Goal: Task Accomplishment & Management: Use online tool/utility

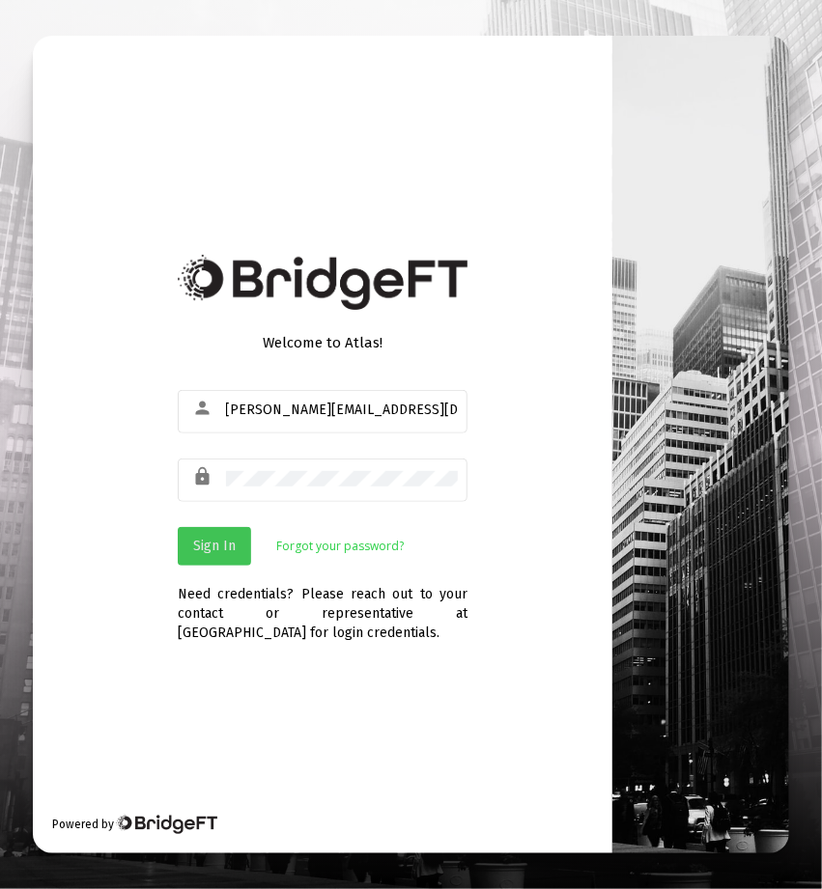
click at [218, 542] on span "Sign In" at bounding box center [214, 546] width 42 height 16
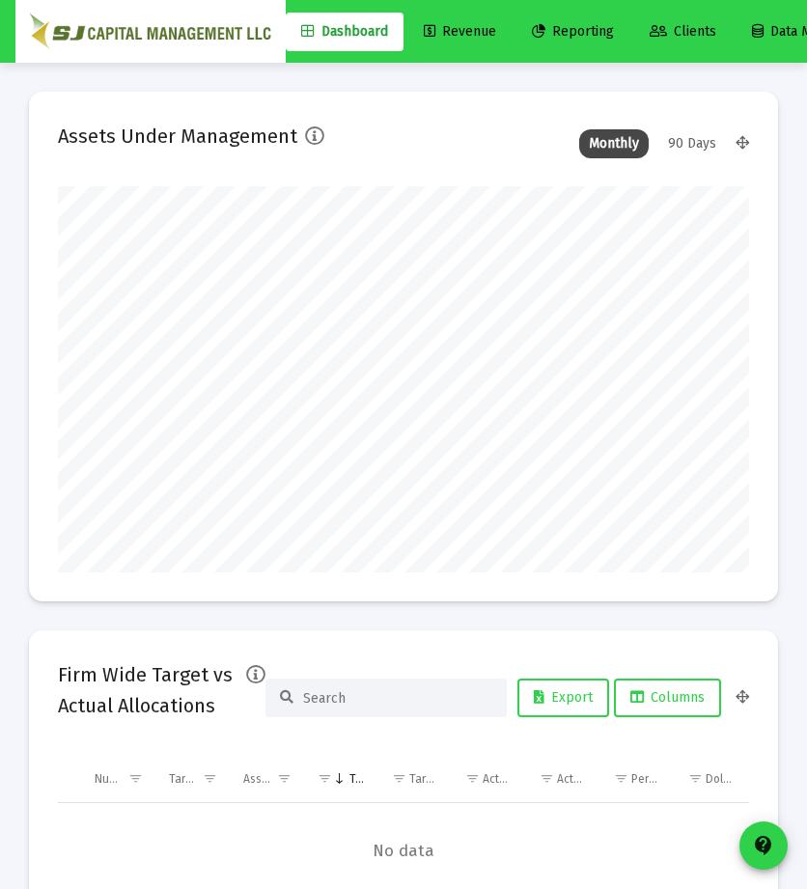
type input "[DATE]"
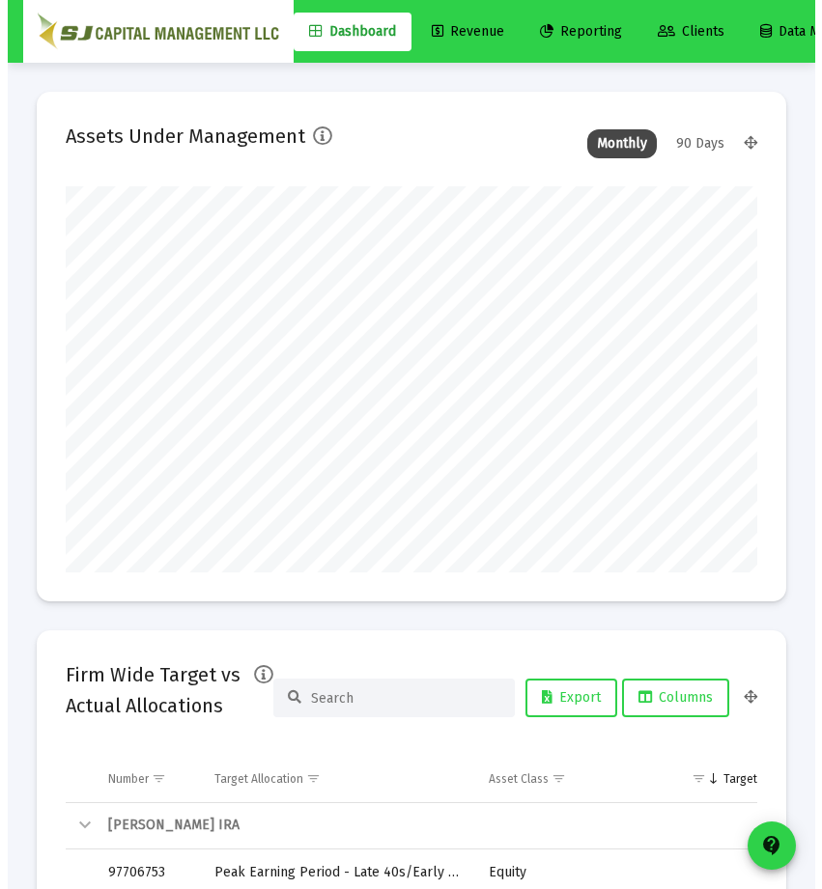
scroll to position [386, 691]
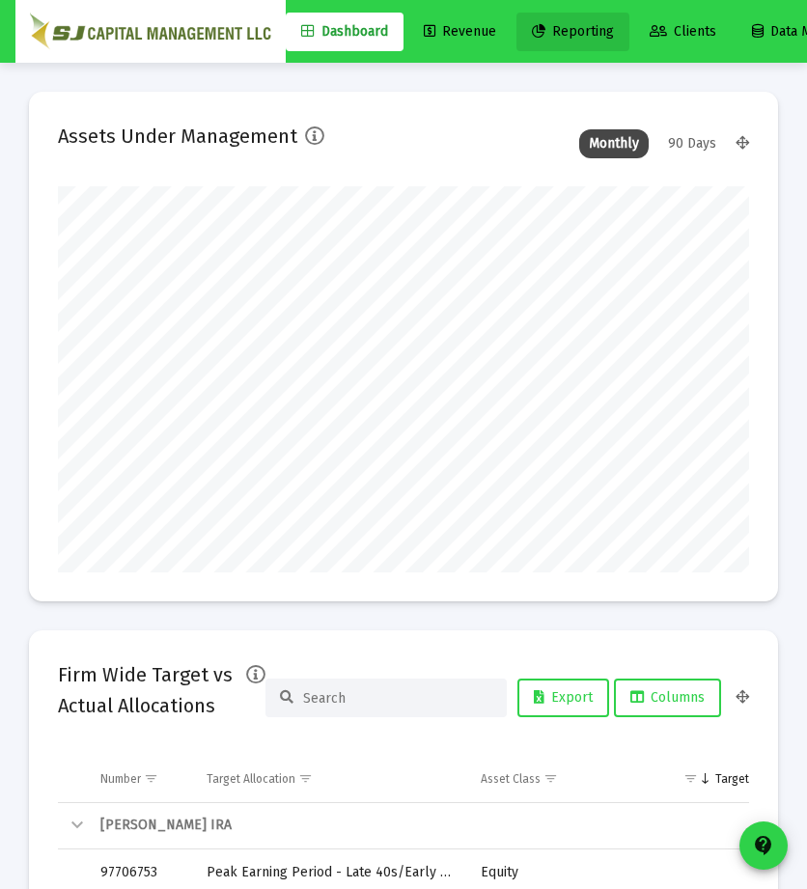
click at [587, 26] on span "Reporting" at bounding box center [573, 31] width 82 height 16
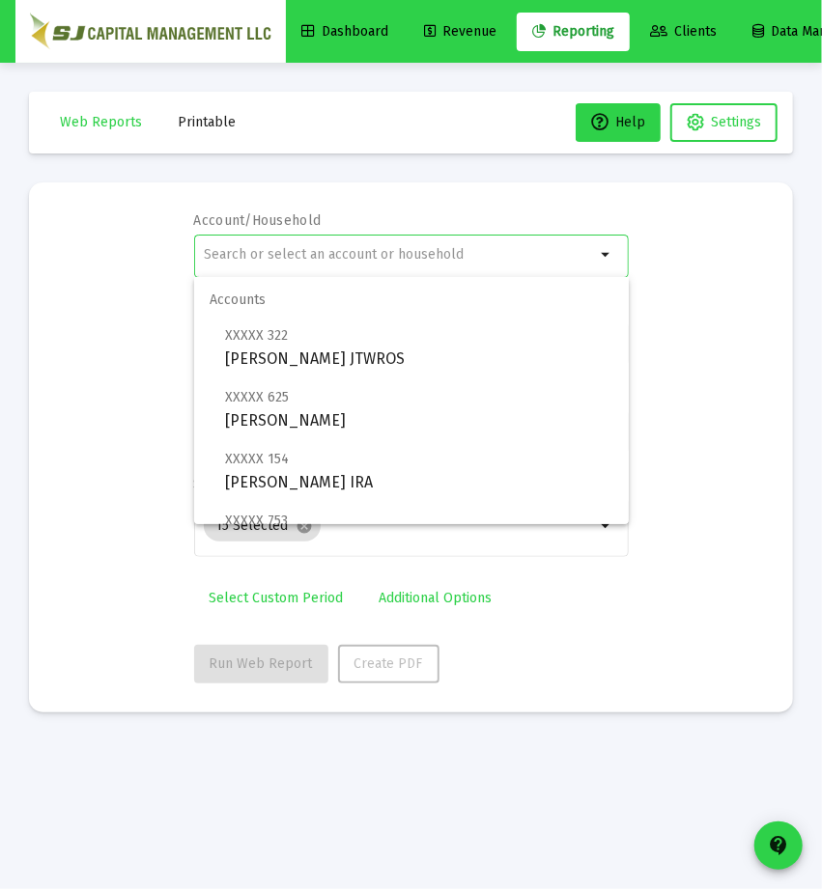
click at [387, 259] on input "text" at bounding box center [399, 254] width 391 height 15
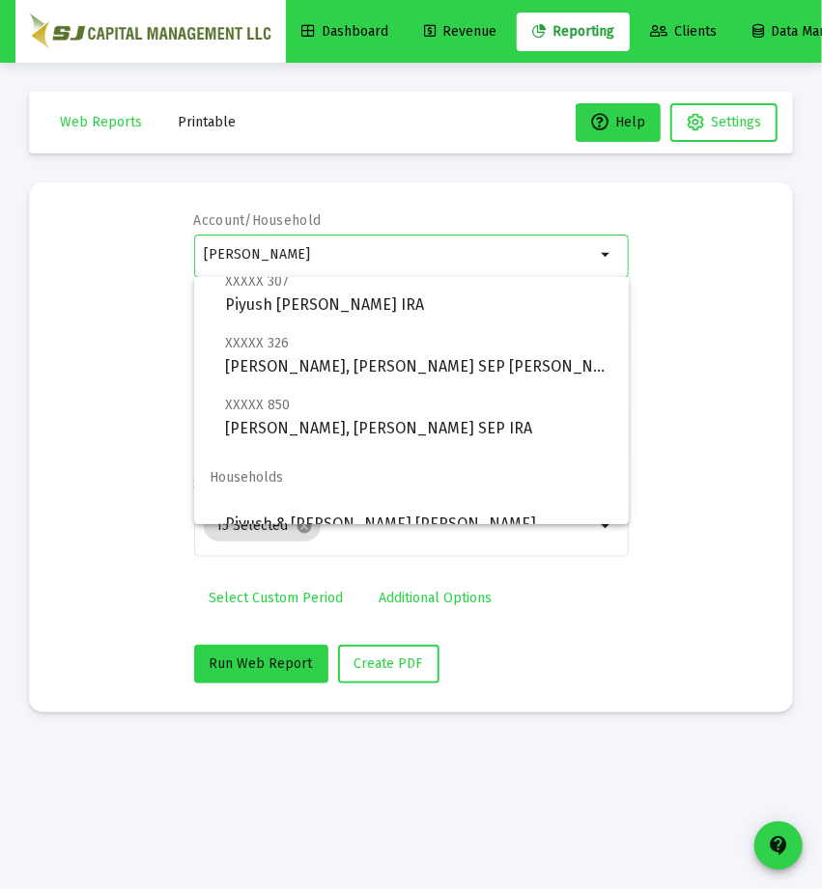
scroll to position [139, 0]
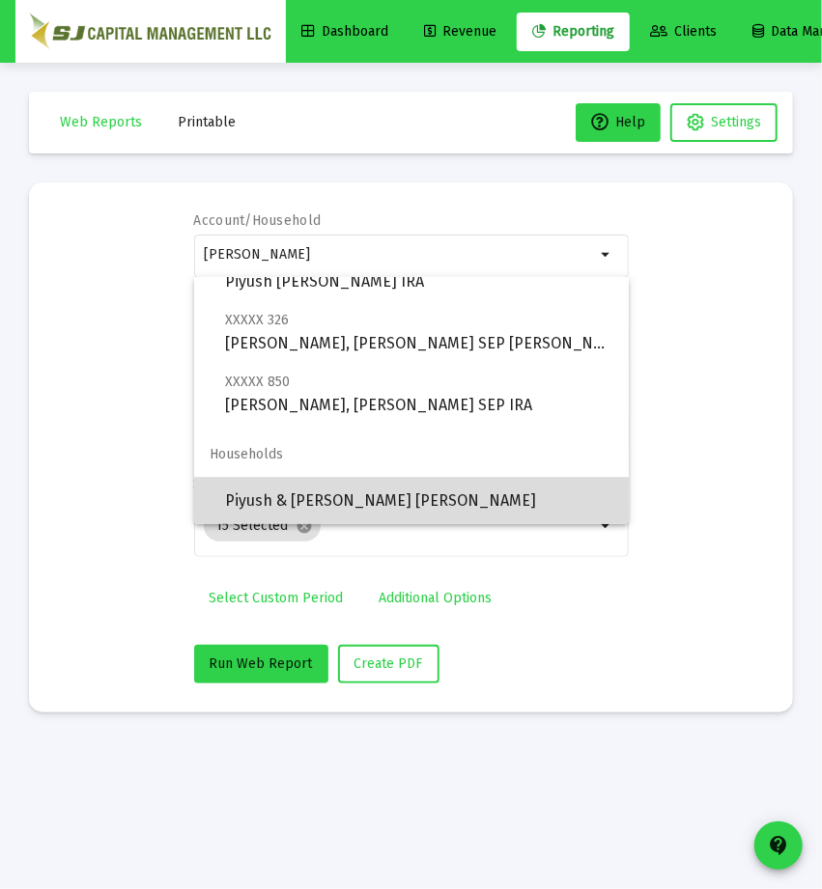
click at [442, 491] on span "Piyush & [PERSON_NAME] [PERSON_NAME]" at bounding box center [419, 501] width 388 height 46
type input "Piyush & [PERSON_NAME] [PERSON_NAME]"
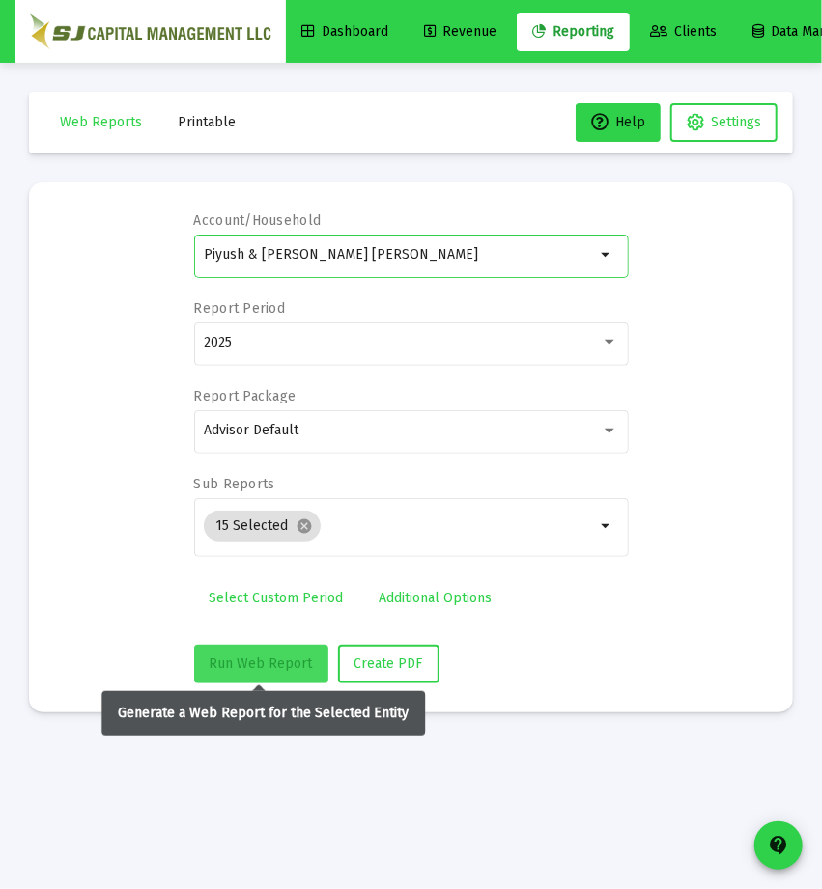
click at [271, 656] on span "Run Web Report" at bounding box center [261, 664] width 103 height 16
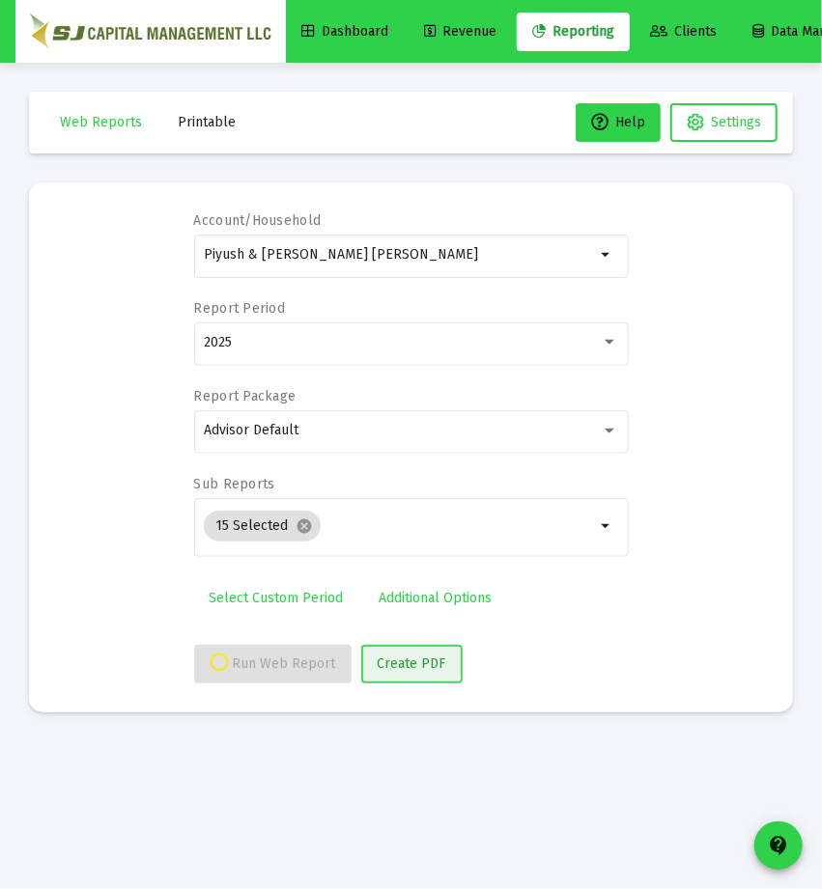
click at [396, 660] on span "Create PDF" at bounding box center [412, 664] width 69 height 16
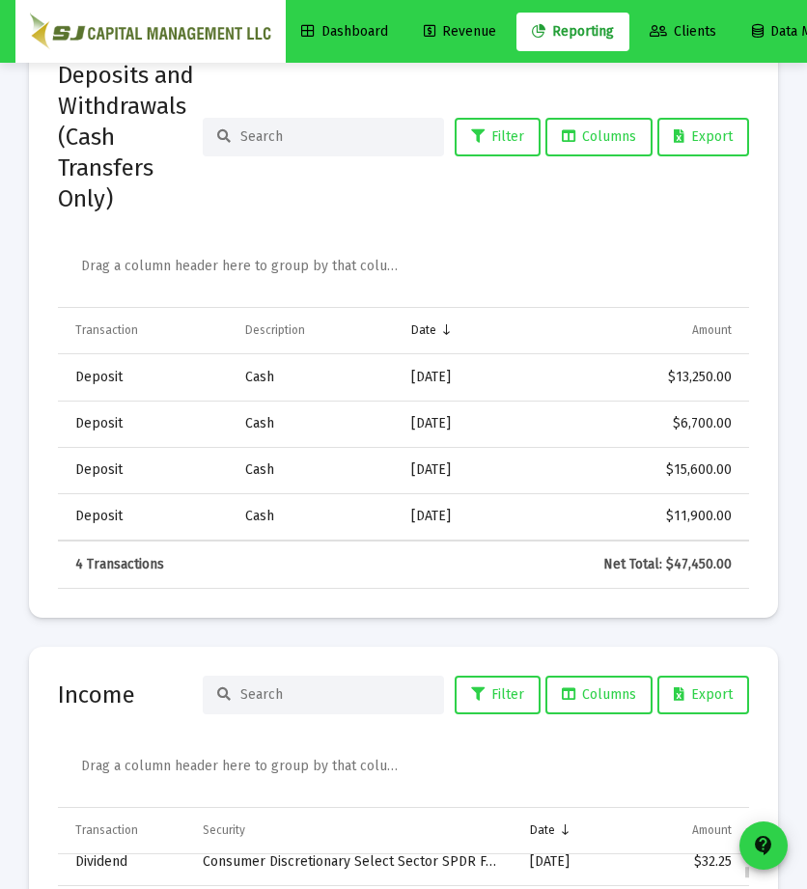
scroll to position [391, 0]
click at [454, 734] on div "Drag a column header here to group by that column" at bounding box center [408, 770] width 655 height 73
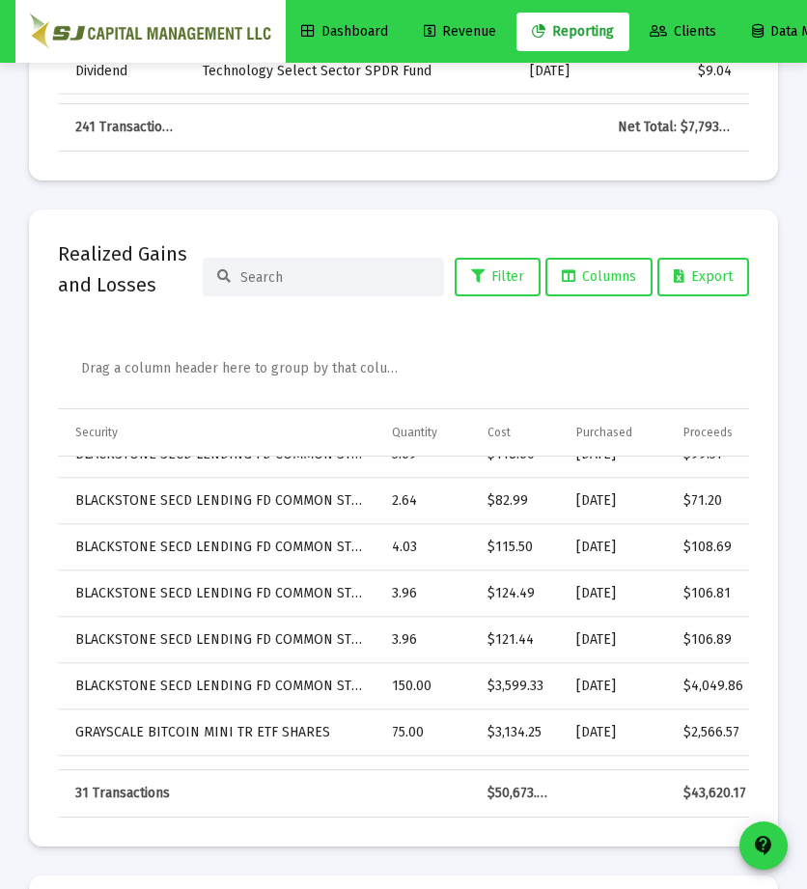
scroll to position [301, 0]
click at [431, 750] on mat-card "Realized Gains and Losses Filter Columns Export Drag a column header here to gr…" at bounding box center [403, 528] width 749 height 637
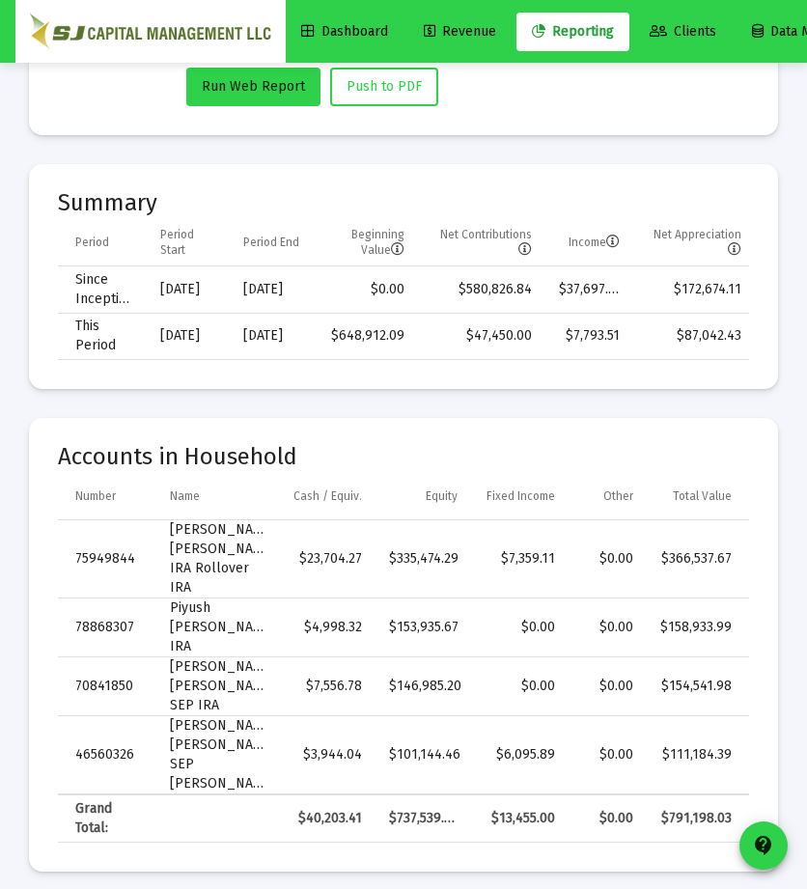
scroll to position [0, 0]
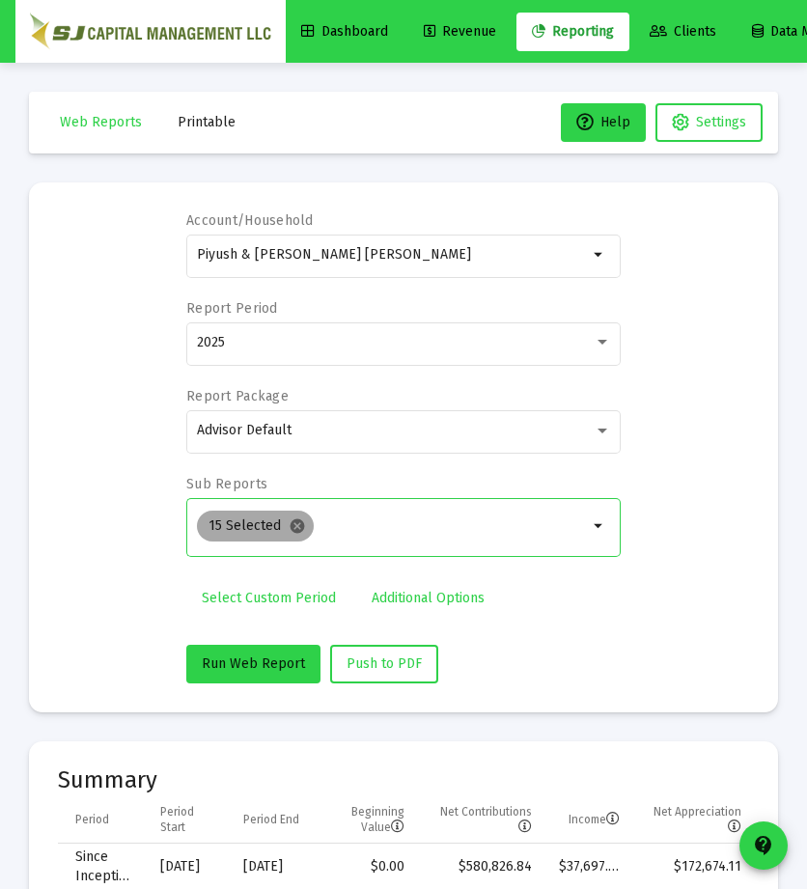
click at [289, 526] on mat-icon "cancel" at bounding box center [297, 526] width 17 height 17
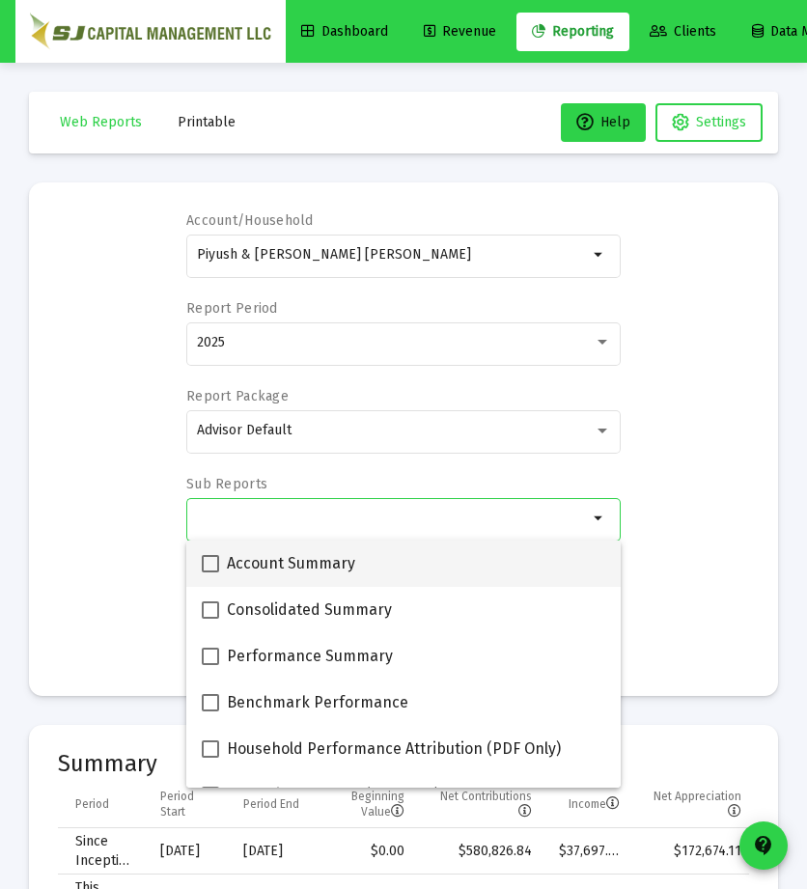
click at [211, 555] on span at bounding box center [210, 563] width 17 height 17
click at [211, 573] on input "Account Summary" at bounding box center [210, 573] width 1 height 1
checkbox input "true"
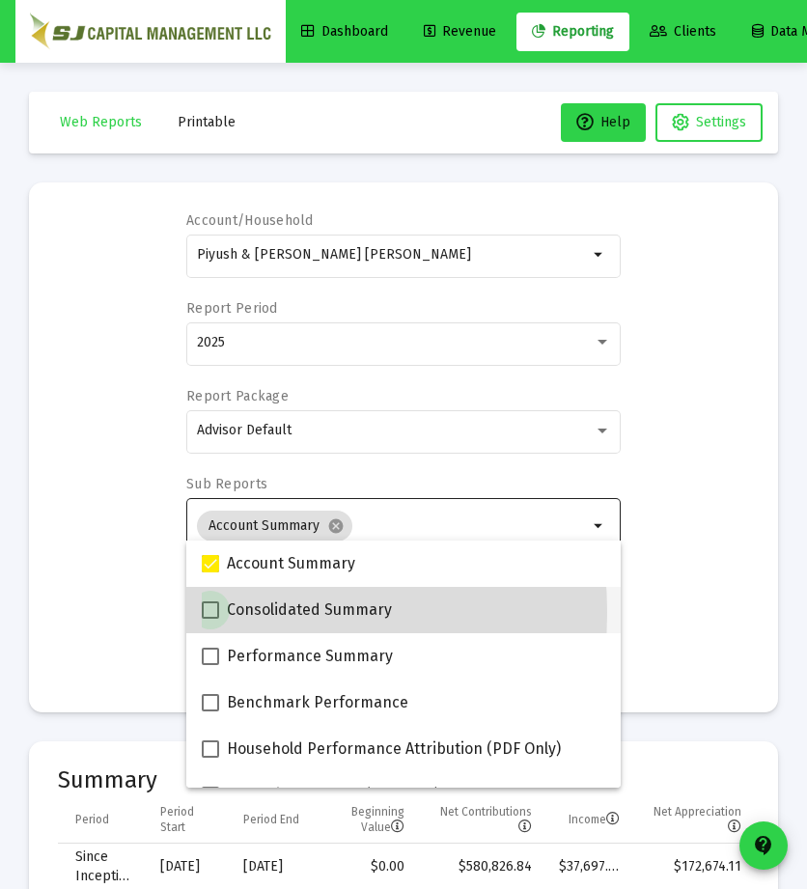
click at [204, 612] on span at bounding box center [210, 610] width 17 height 17
click at [210, 619] on input "Consolidated Summary" at bounding box center [210, 619] width 1 height 1
checkbox input "true"
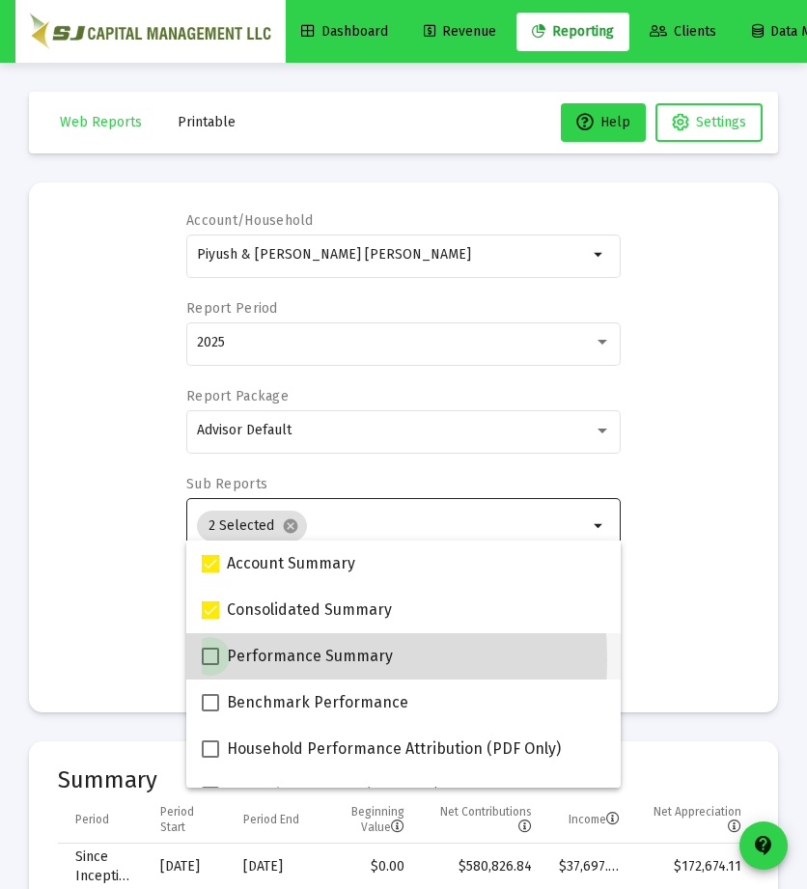
click at [205, 660] on span at bounding box center [210, 656] width 17 height 17
click at [210, 665] on input "Performance Summary" at bounding box center [210, 665] width 1 height 1
checkbox input "true"
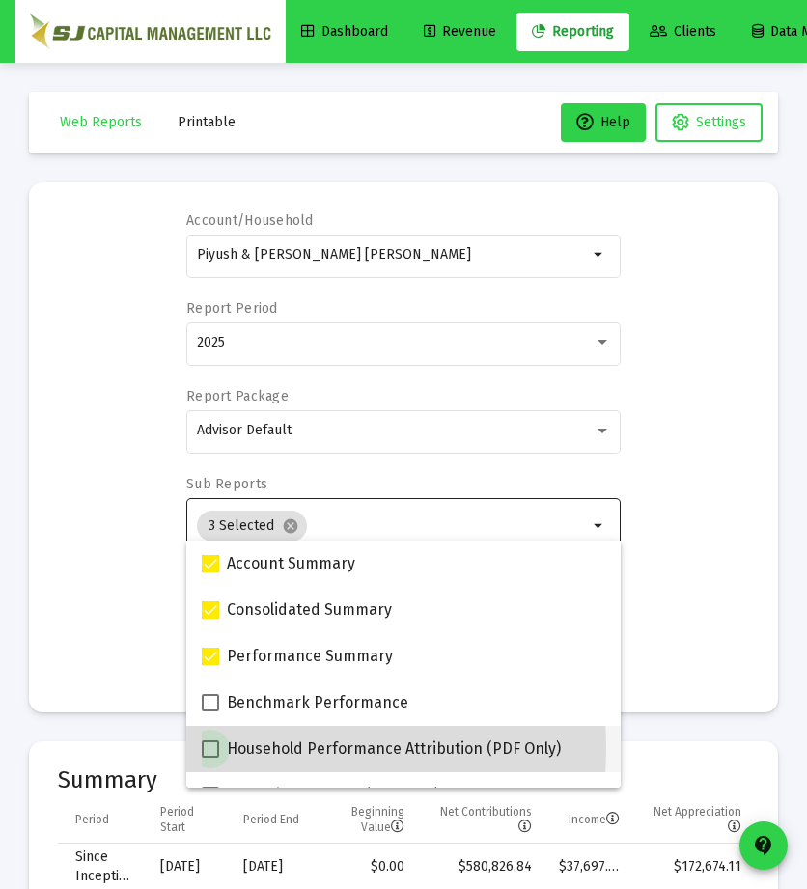
click at [210, 748] on span at bounding box center [210, 749] width 17 height 17
click at [210, 758] on input "Household Performance Attribution (PDF Only)" at bounding box center [210, 758] width 1 height 1
checkbox input "true"
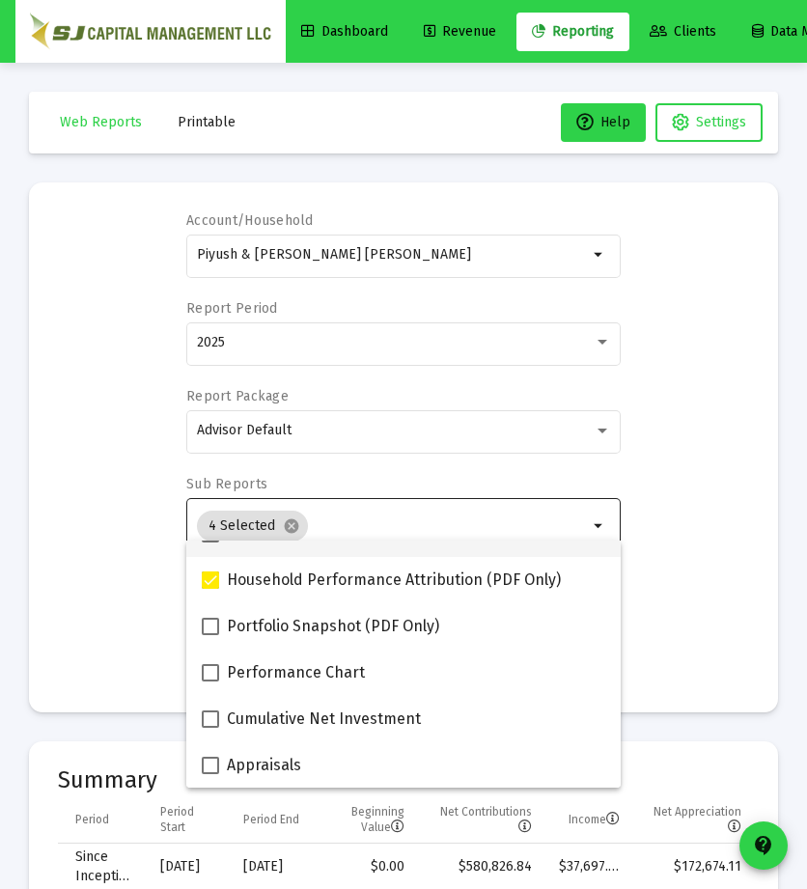
scroll to position [173, 0]
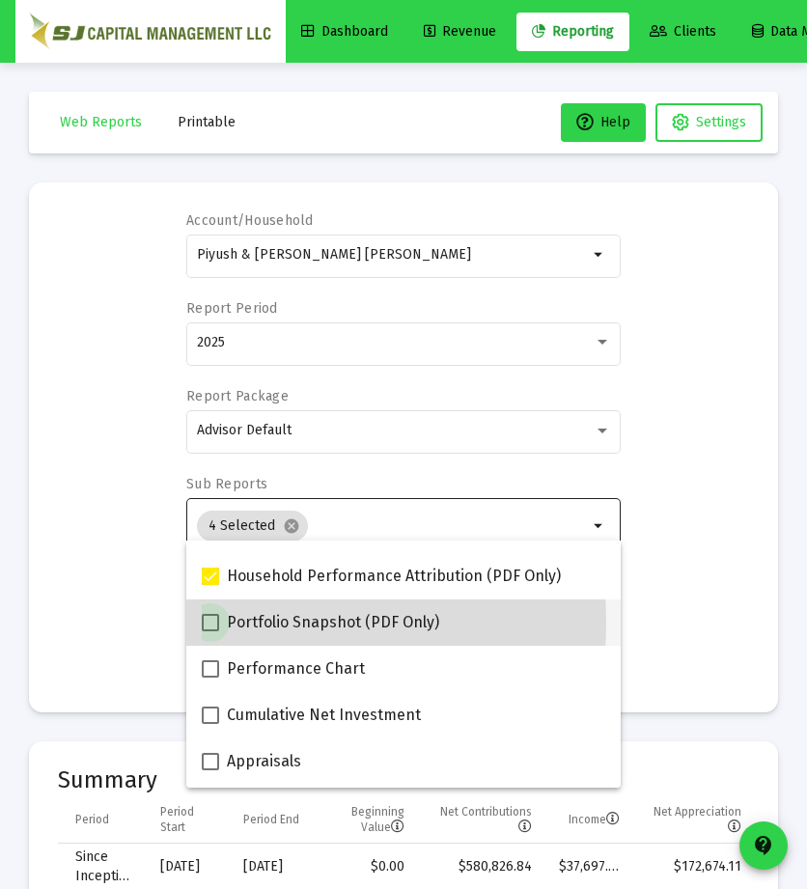
click at [214, 622] on span at bounding box center [210, 622] width 17 height 17
click at [211, 632] on input "Portfolio Snapshot (PDF Only)" at bounding box center [210, 632] width 1 height 1
checkbox input "true"
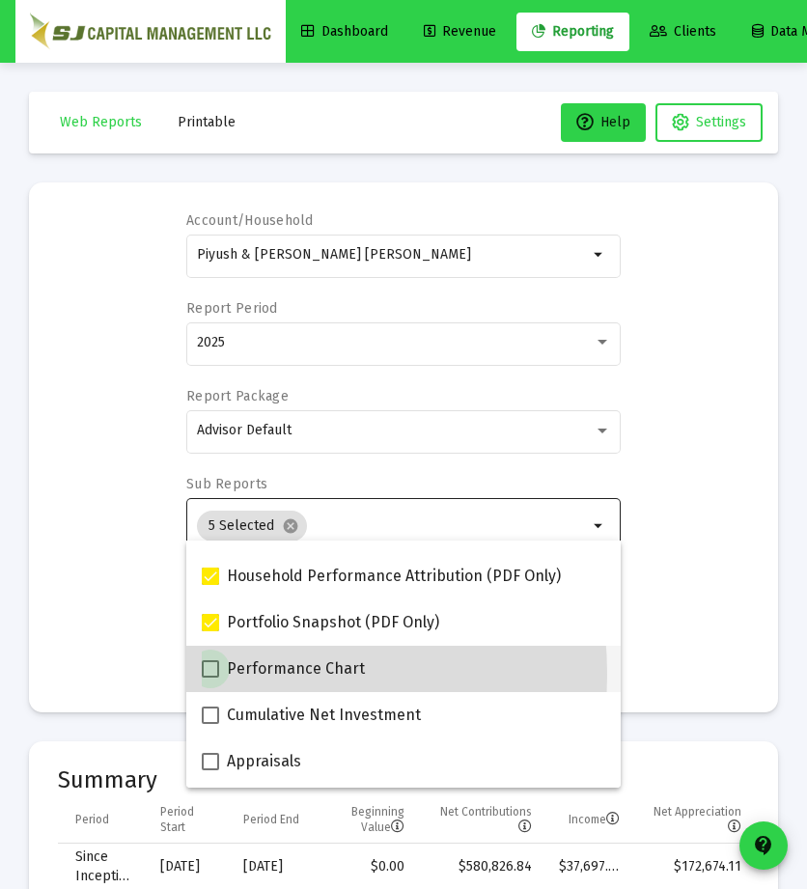
click at [211, 674] on span at bounding box center [210, 668] width 17 height 17
click at [211, 678] on input "Performance Chart" at bounding box center [210, 678] width 1 height 1
checkbox input "true"
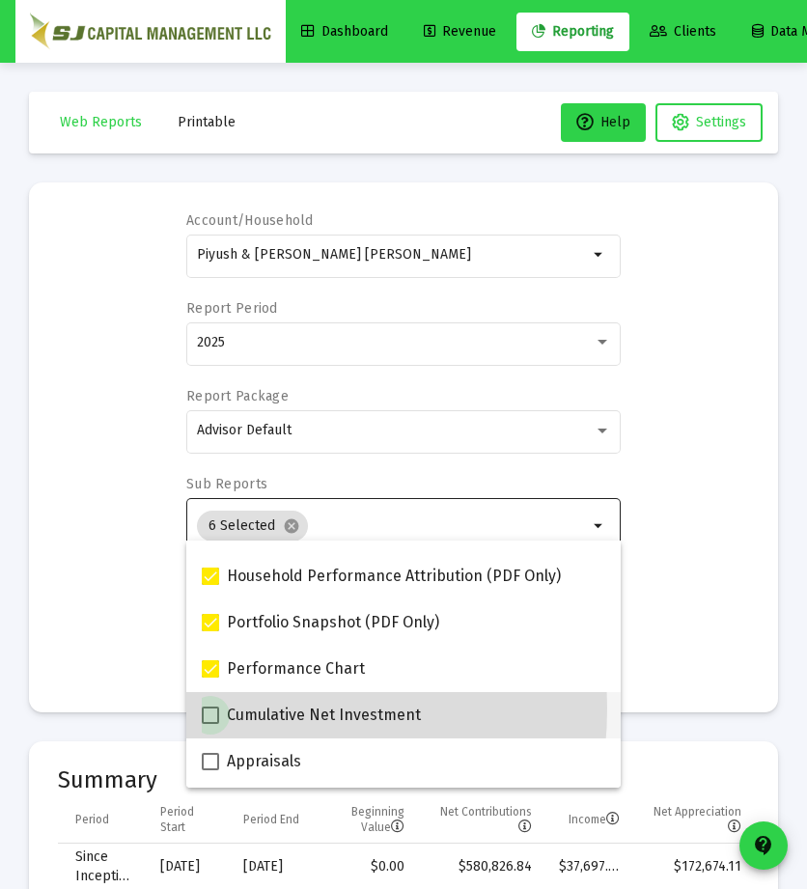
drag, startPoint x: 387, startPoint y: 716, endPoint x: 205, endPoint y: 708, distance: 182.7
click at [205, 708] on span at bounding box center [210, 715] width 17 height 17
click at [210, 724] on input "Cumulative Net Investment" at bounding box center [210, 724] width 1 height 1
checkbox input "true"
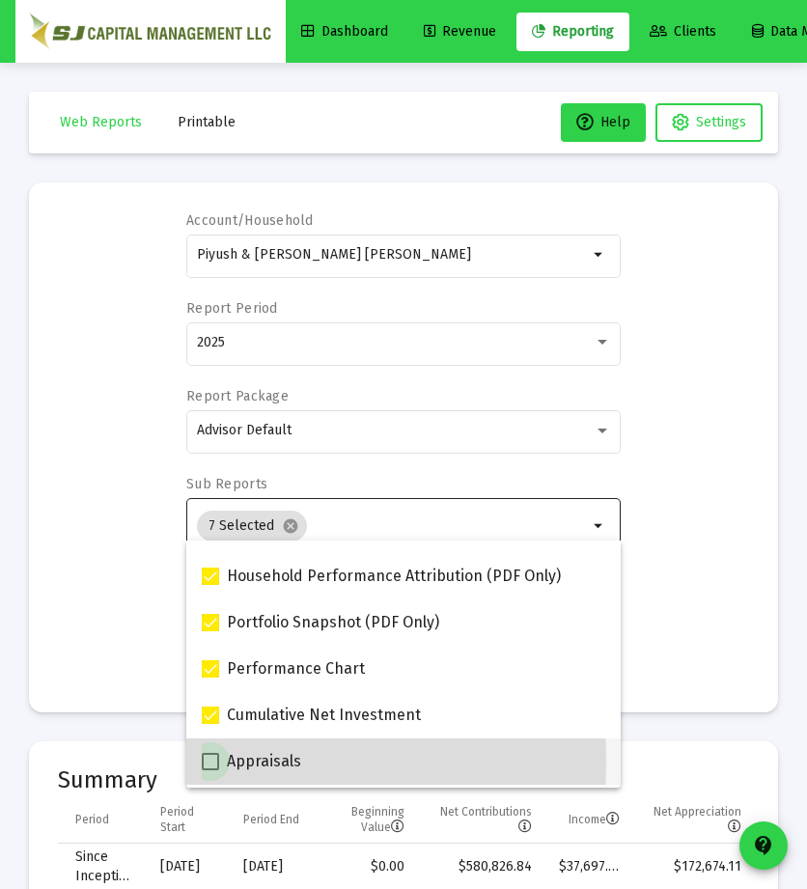
click at [213, 762] on span at bounding box center [210, 761] width 17 height 17
click at [211, 771] on input "Appraisals" at bounding box center [210, 771] width 1 height 1
checkbox input "true"
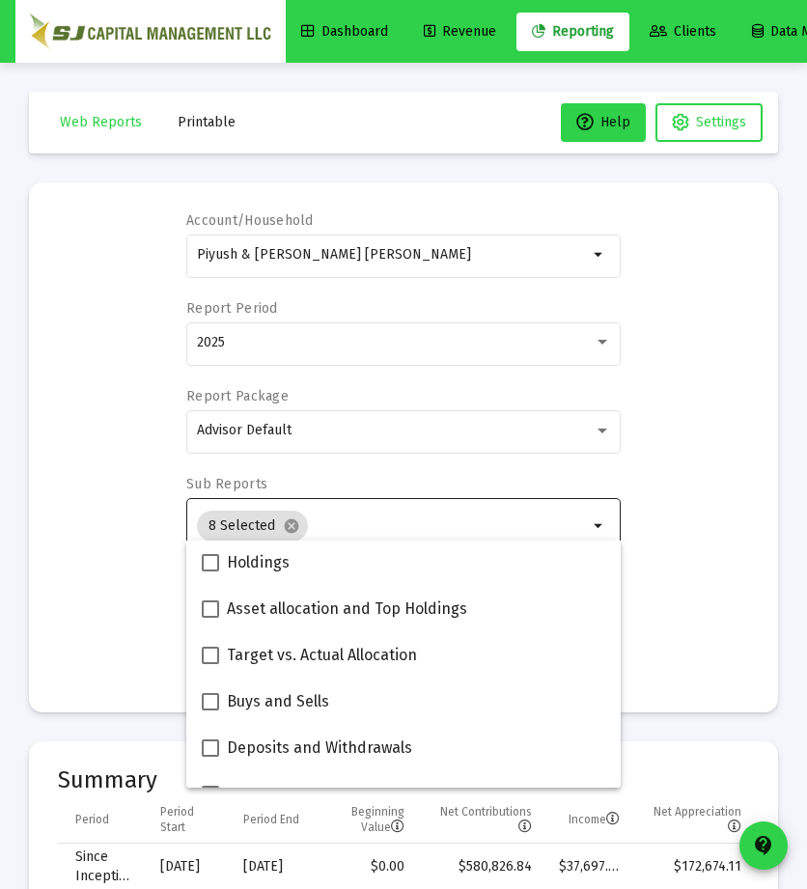
scroll to position [419, 0]
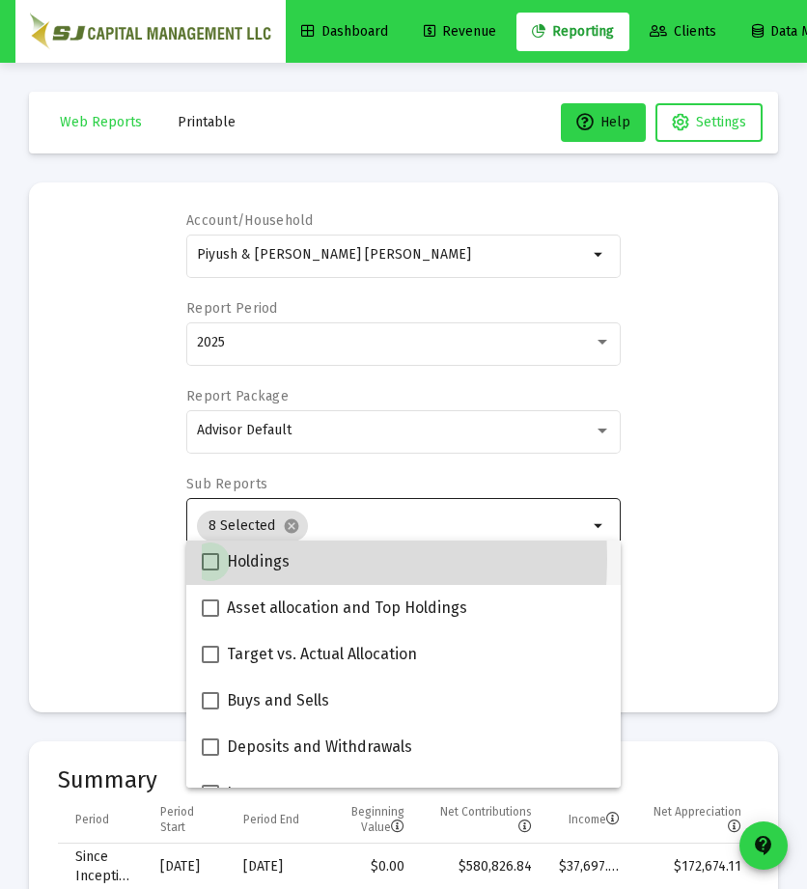
click at [212, 559] on span at bounding box center [210, 561] width 17 height 17
click at [211, 571] on input "Holdings" at bounding box center [210, 571] width 1 height 1
checkbox input "true"
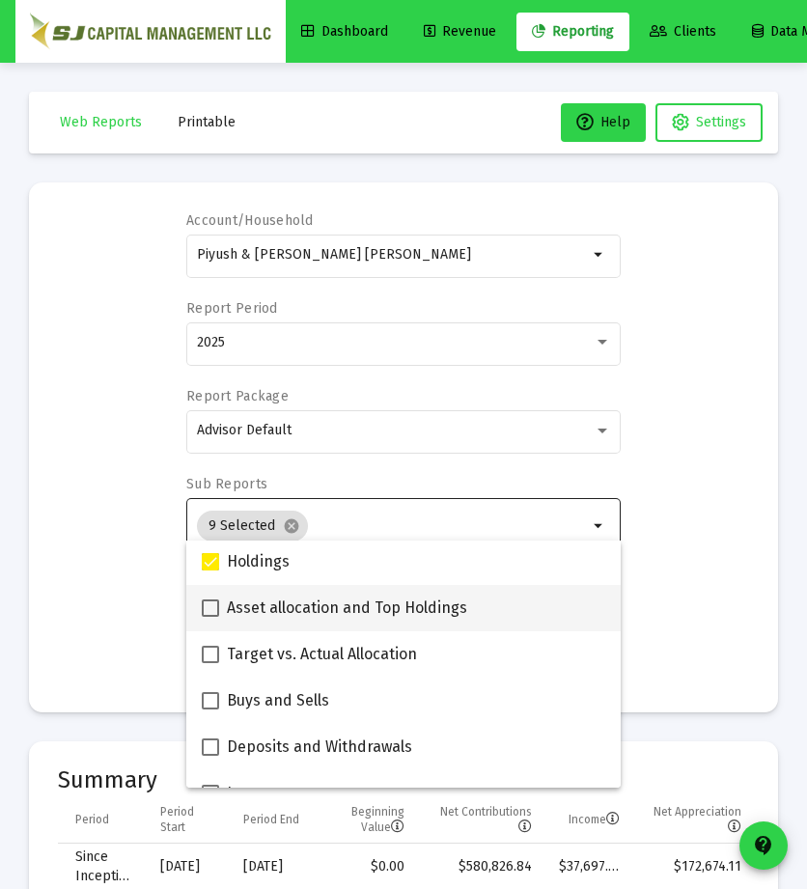
click at [211, 604] on span at bounding box center [210, 608] width 17 height 17
click at [211, 617] on input "Asset allocation and Top Holdings" at bounding box center [210, 617] width 1 height 1
checkbox input "true"
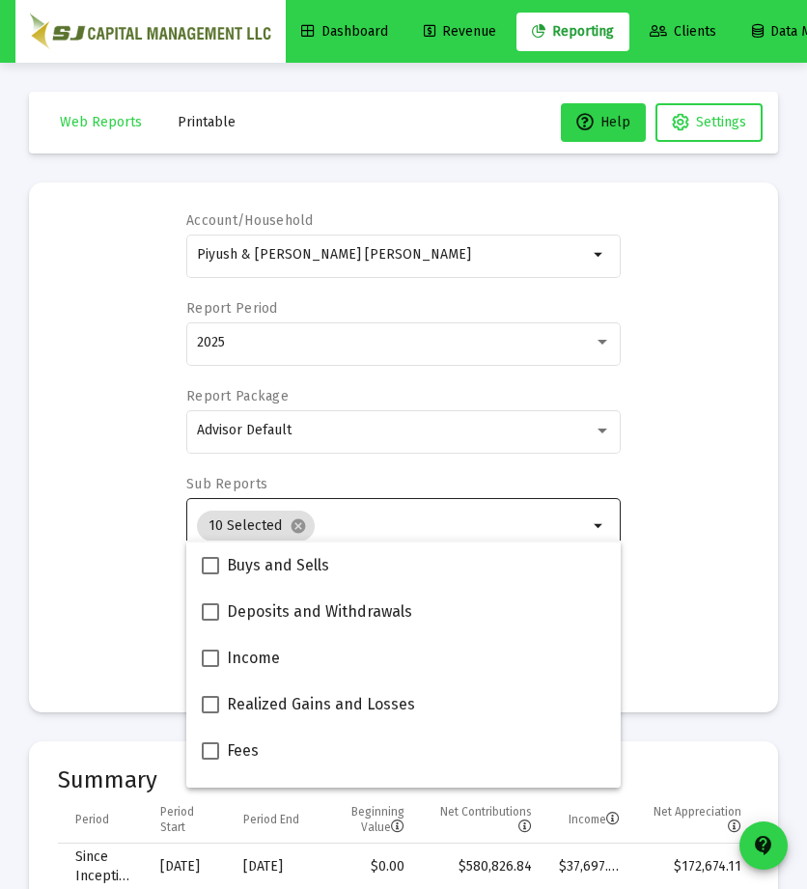
scroll to position [563, 0]
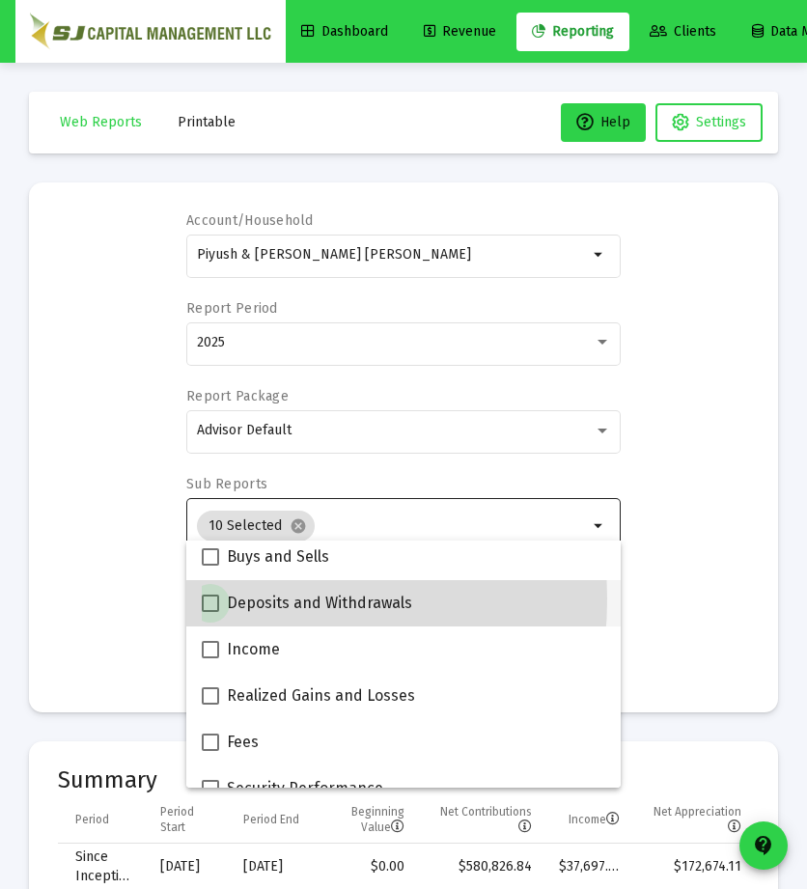
click at [206, 599] on span at bounding box center [210, 603] width 17 height 17
click at [210, 612] on input "Deposits and Withdrawals" at bounding box center [210, 612] width 1 height 1
checkbox input "true"
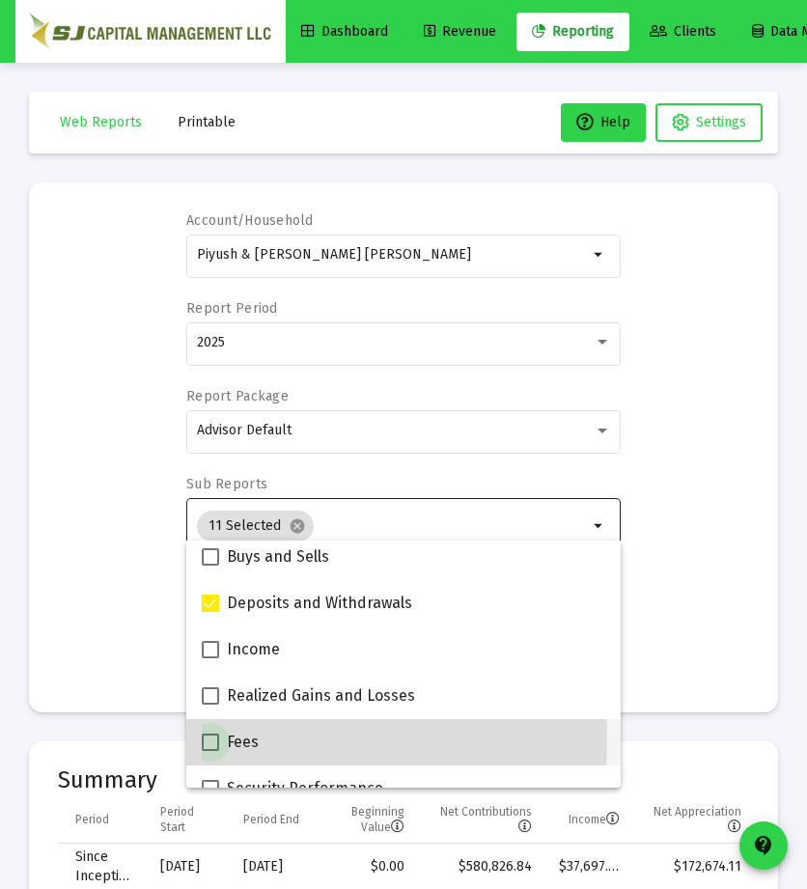
click at [212, 739] on span at bounding box center [210, 742] width 17 height 17
click at [211, 751] on input "Fees" at bounding box center [210, 751] width 1 height 1
checkbox input "true"
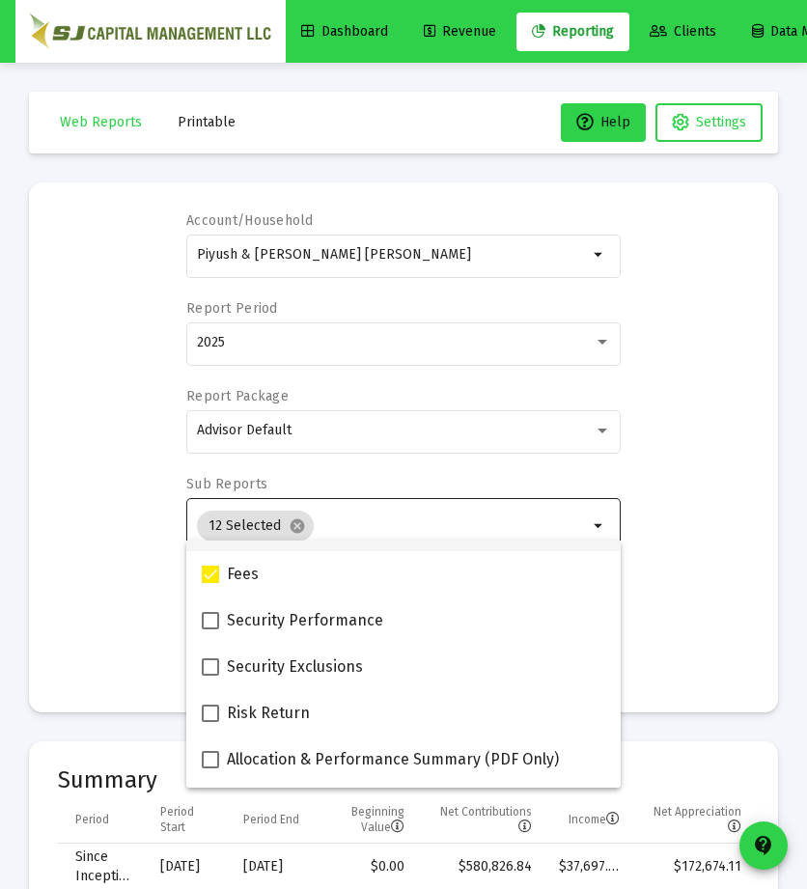
scroll to position [772, 0]
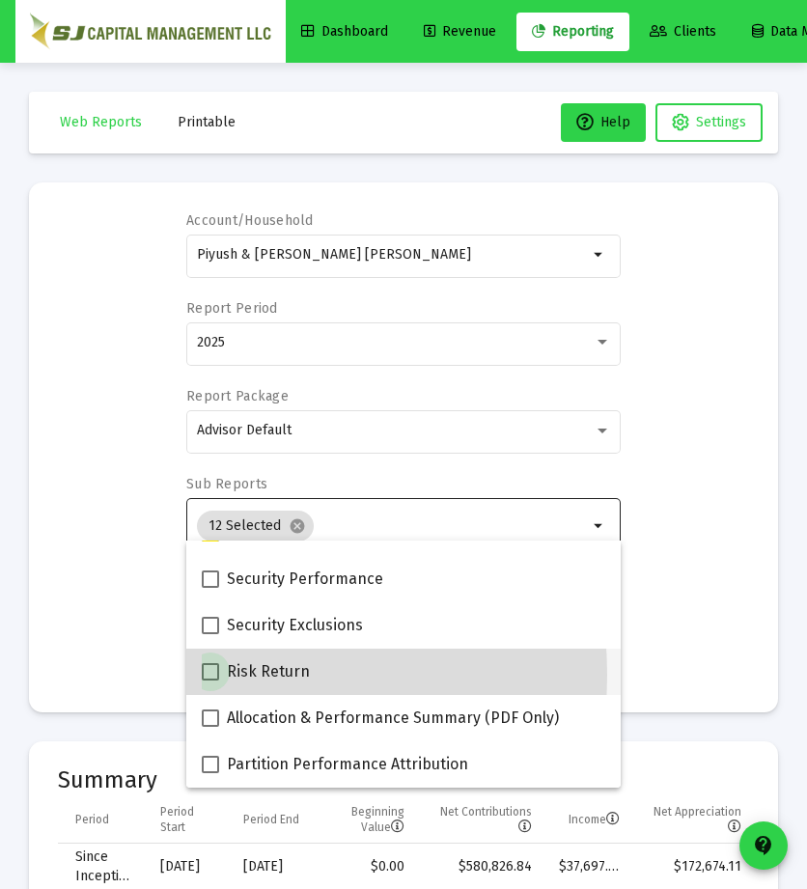
click at [211, 675] on span at bounding box center [210, 671] width 17 height 17
click at [211, 681] on input "Risk Return" at bounding box center [210, 681] width 1 height 1
checkbox input "true"
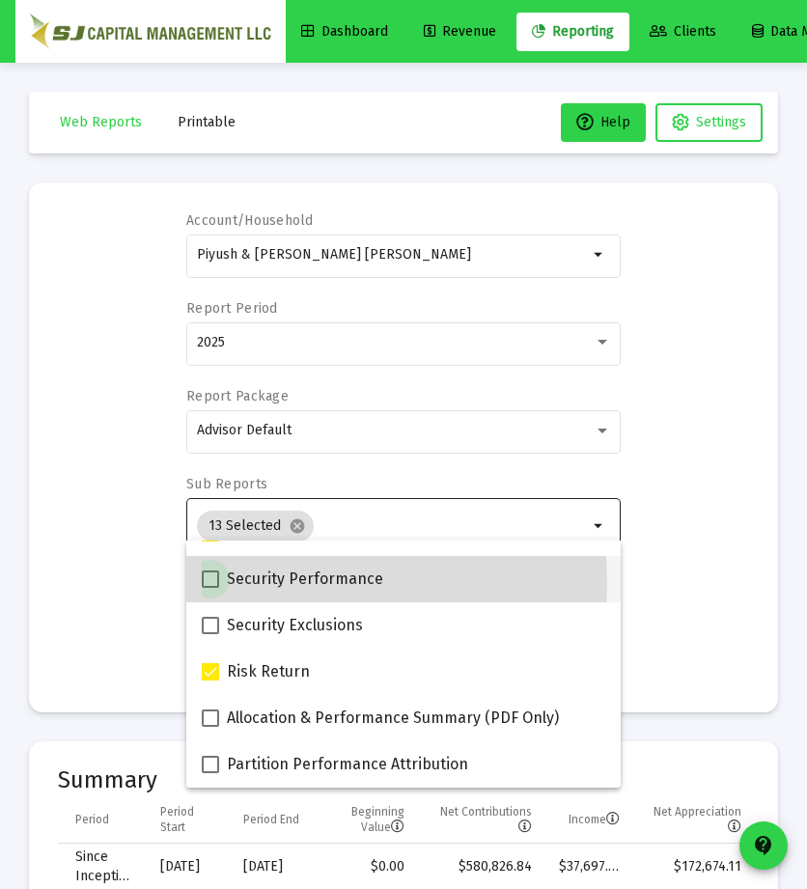
click at [212, 584] on span at bounding box center [210, 579] width 17 height 17
click at [211, 588] on input "Security Performance" at bounding box center [210, 588] width 1 height 1
checkbox input "true"
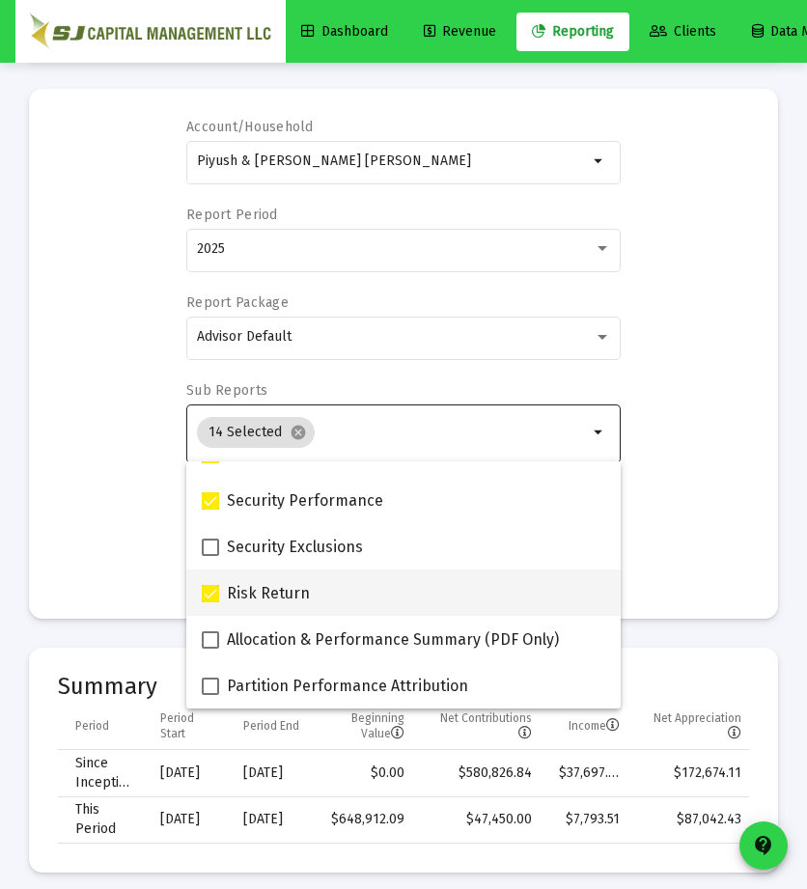
scroll to position [95, 0]
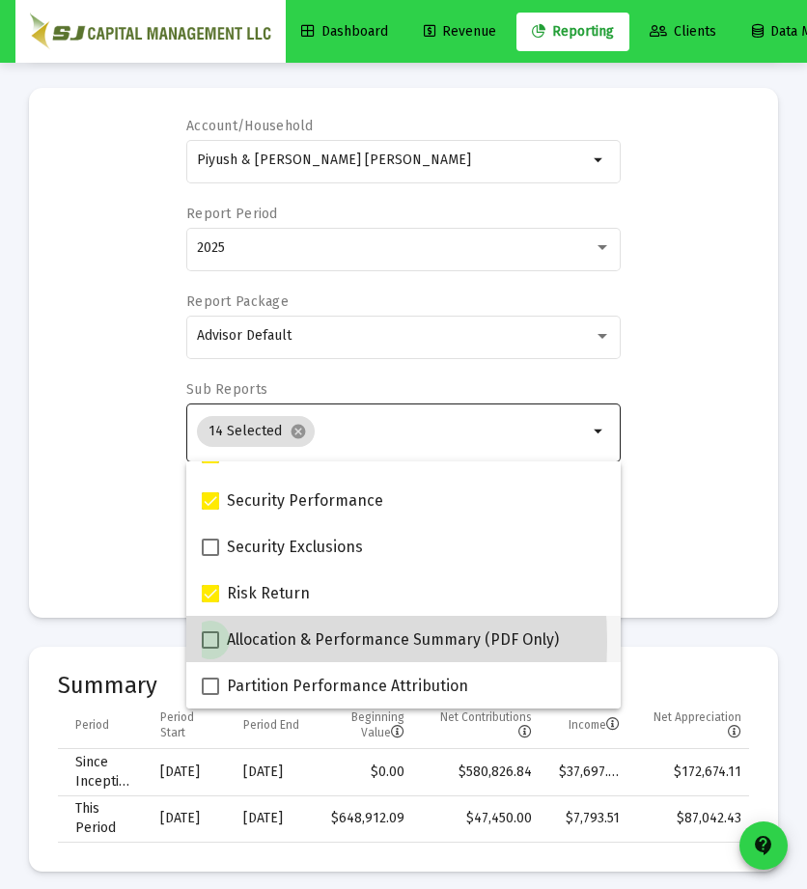
click at [209, 642] on span at bounding box center [210, 640] width 17 height 17
click at [210, 649] on input "Allocation & Performance Summary (PDF Only)" at bounding box center [210, 649] width 1 height 1
checkbox input "true"
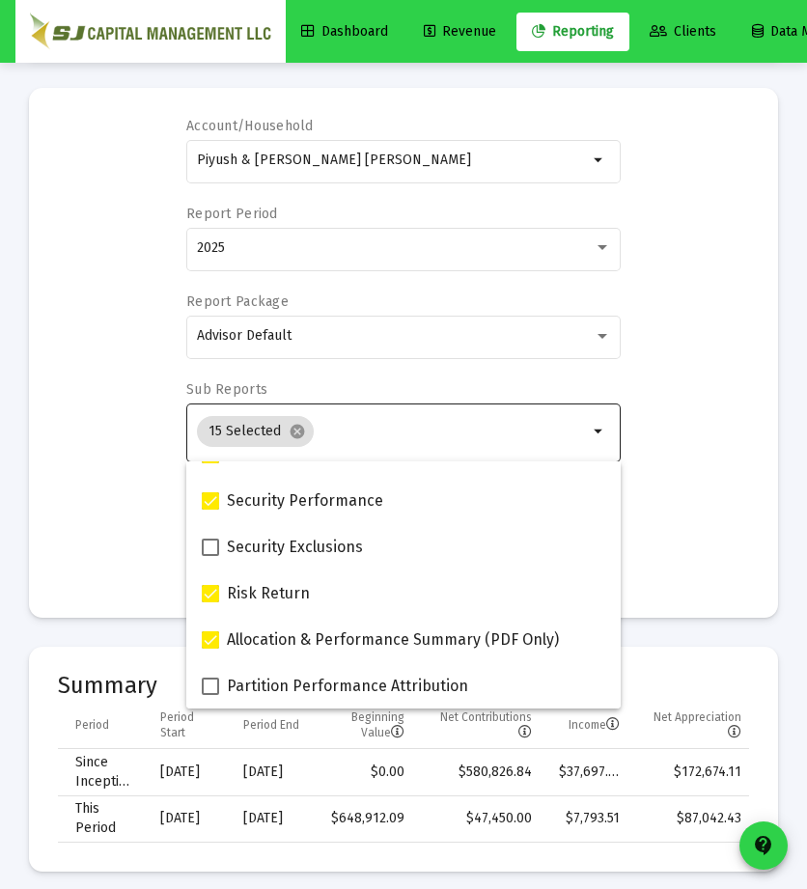
click at [719, 577] on div "Account/Household Piyush & [PERSON_NAME] [PERSON_NAME] Household arrow_drop_dow…" at bounding box center [403, 353] width 691 height 472
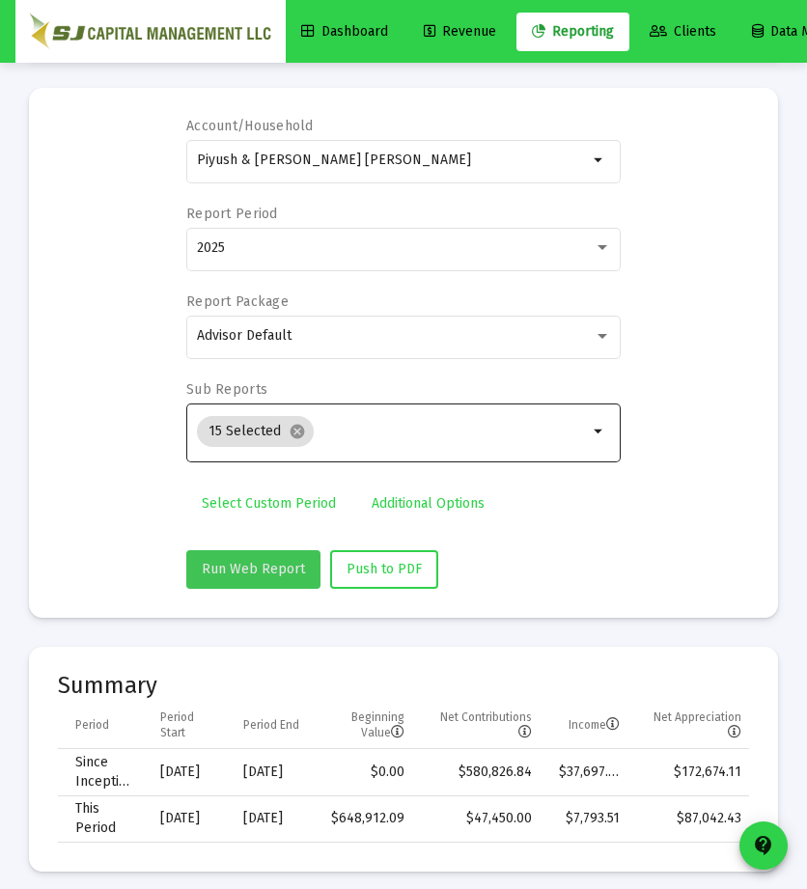
click at [267, 552] on button "Run Web Report" at bounding box center [253, 569] width 134 height 39
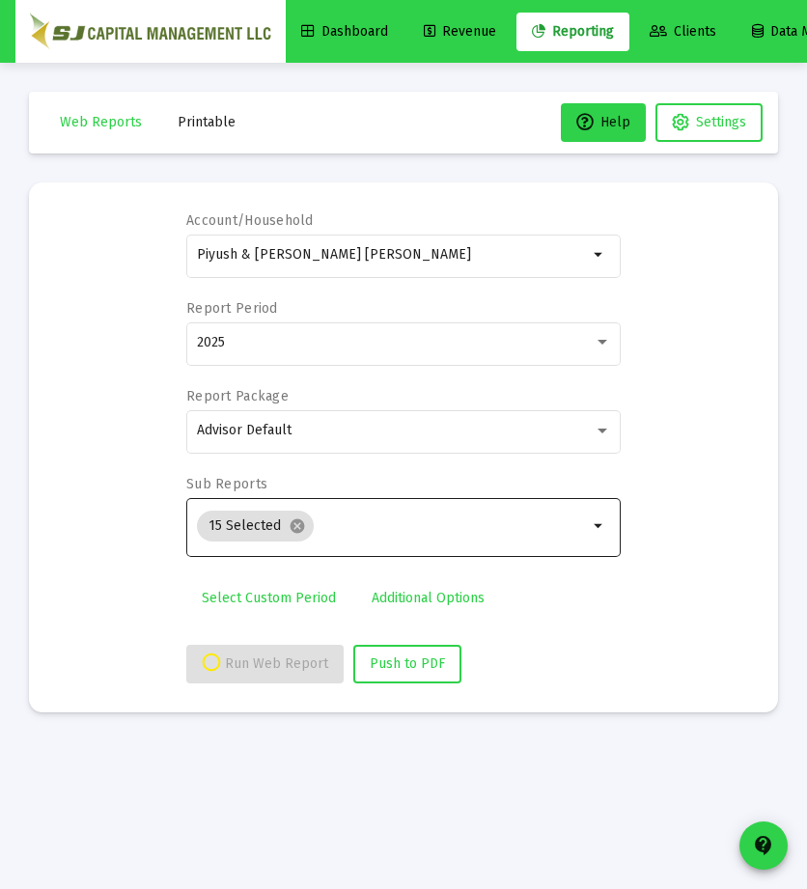
scroll to position [0, 0]
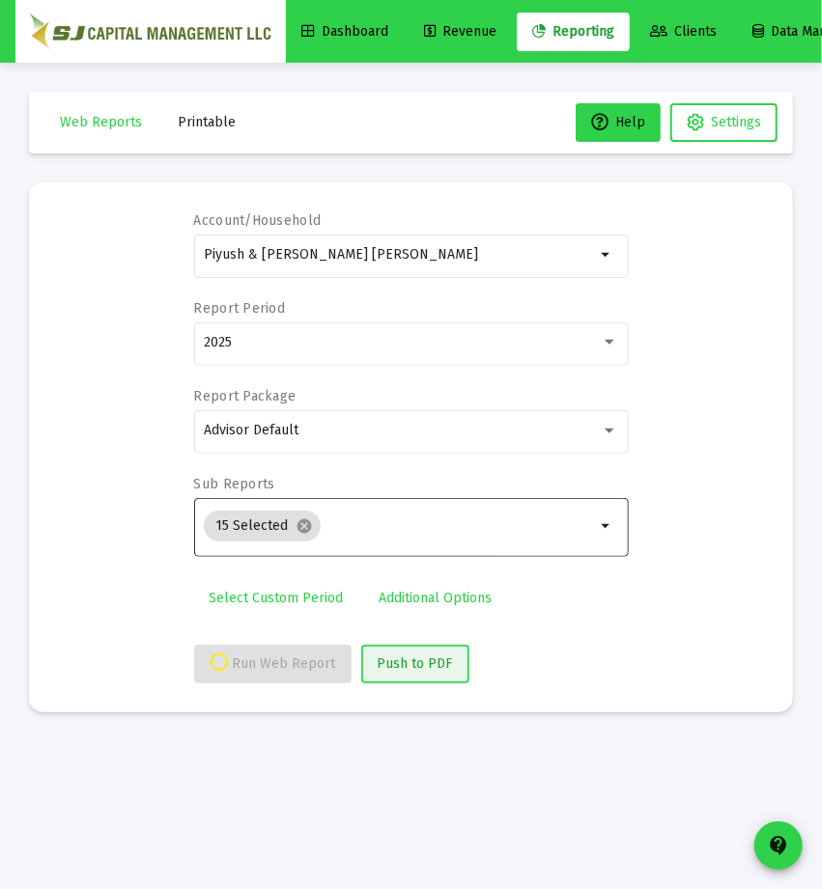
click at [413, 658] on span "Push to PDF" at bounding box center [415, 664] width 75 height 16
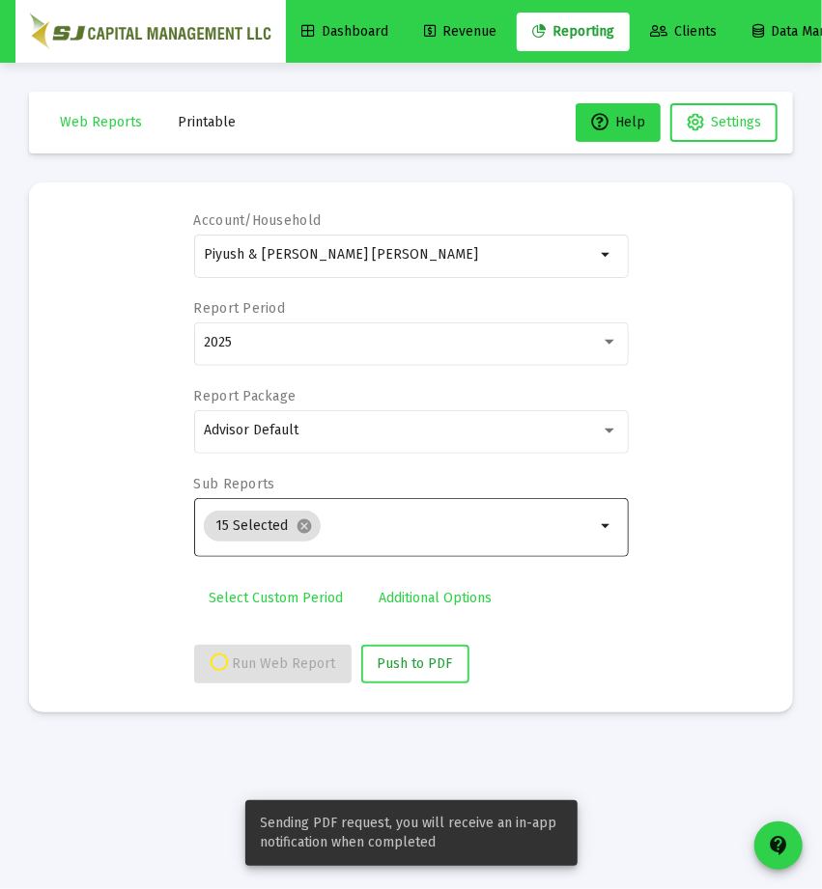
select select "View all"
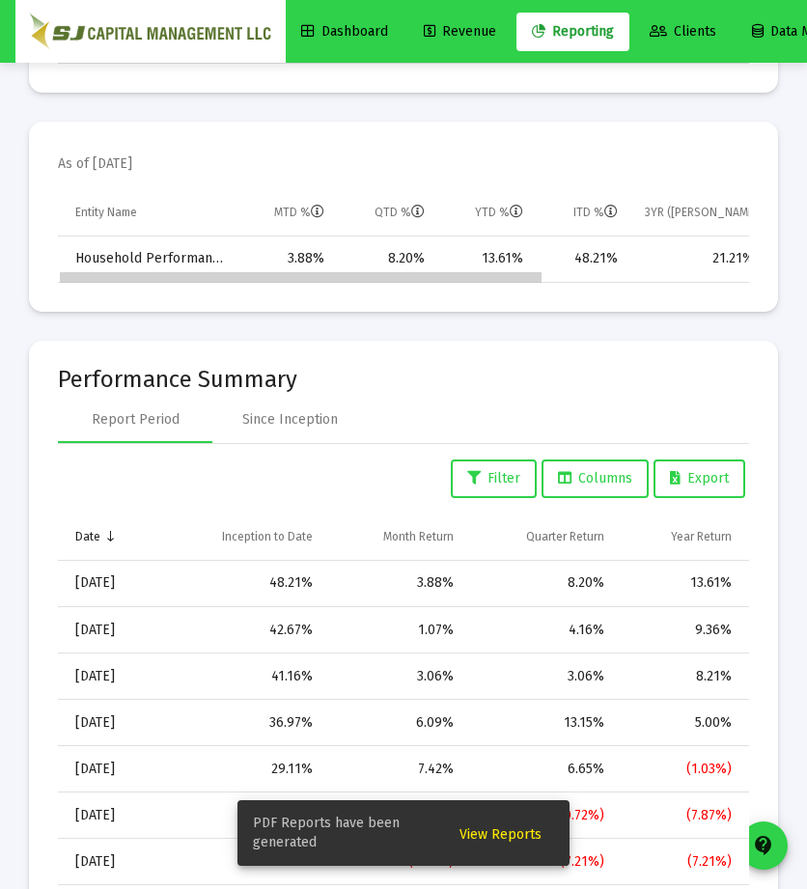
scroll to position [0, 293]
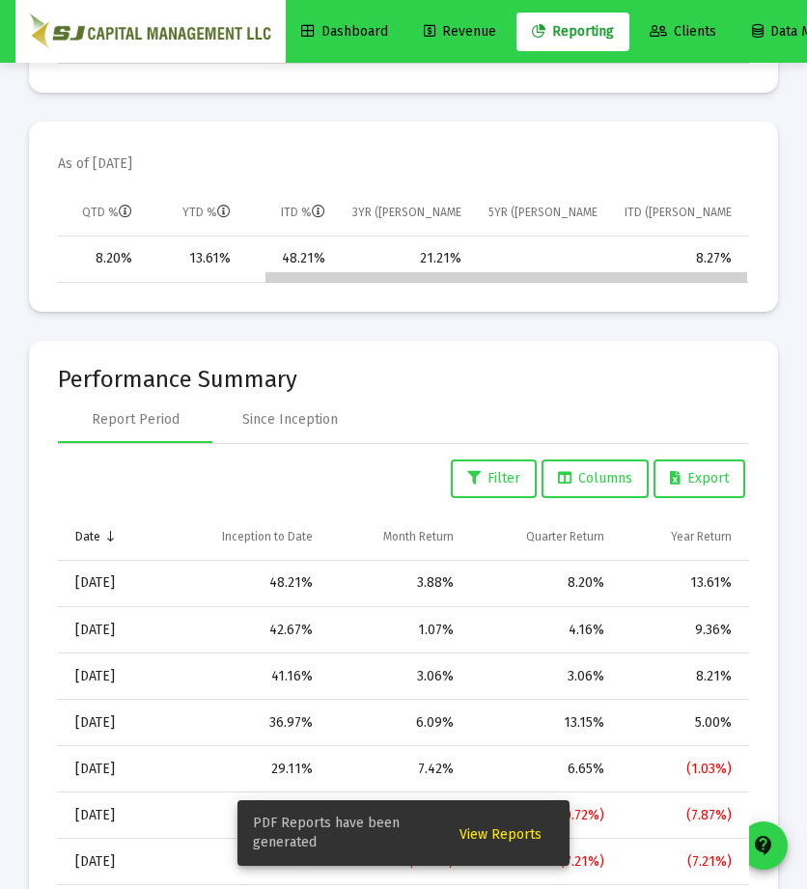
click at [735, 270] on div "Data grid" at bounding box center [403, 276] width 691 height 13
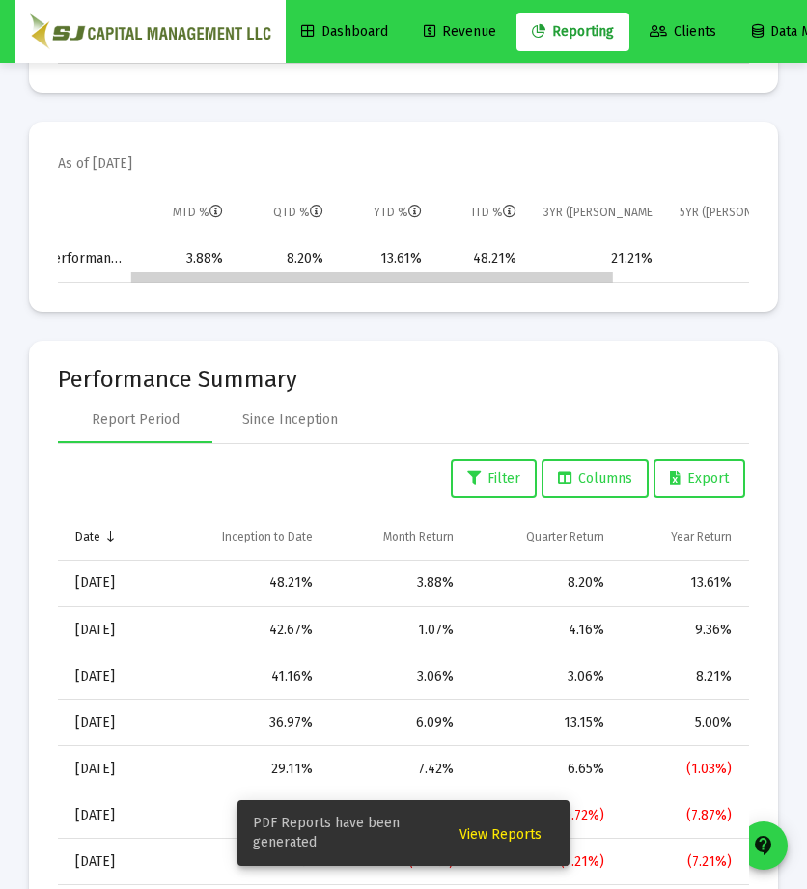
click at [146, 270] on div "Data grid" at bounding box center [403, 276] width 691 height 13
click at [85, 237] on td "Household Performance" at bounding box center [46, 260] width 179 height 46
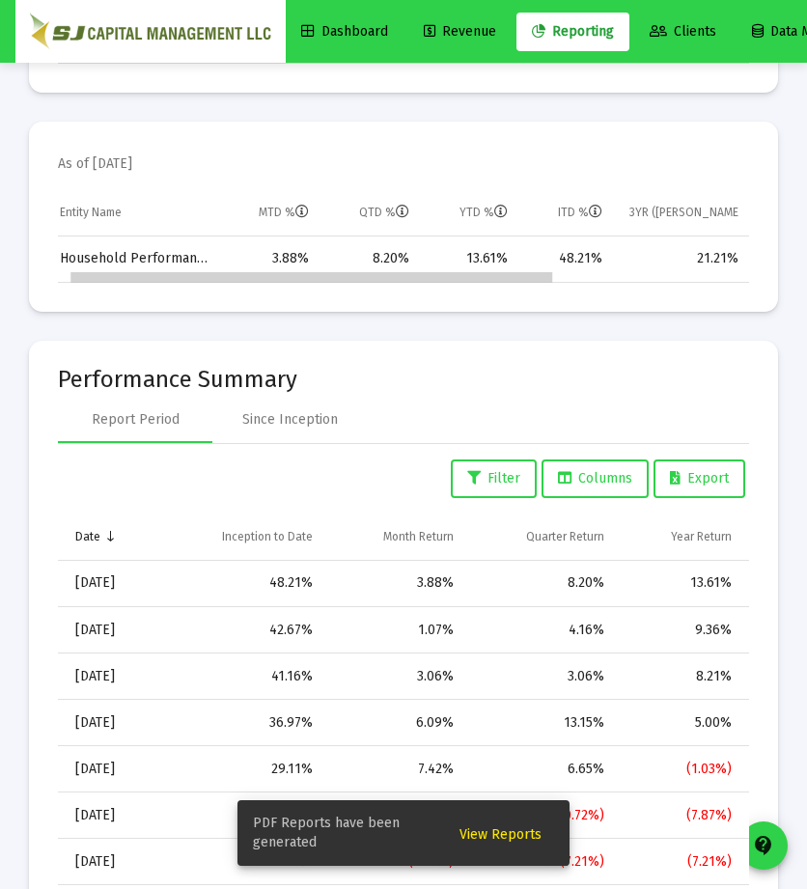
click at [85, 270] on div "Data grid" at bounding box center [403, 276] width 691 height 13
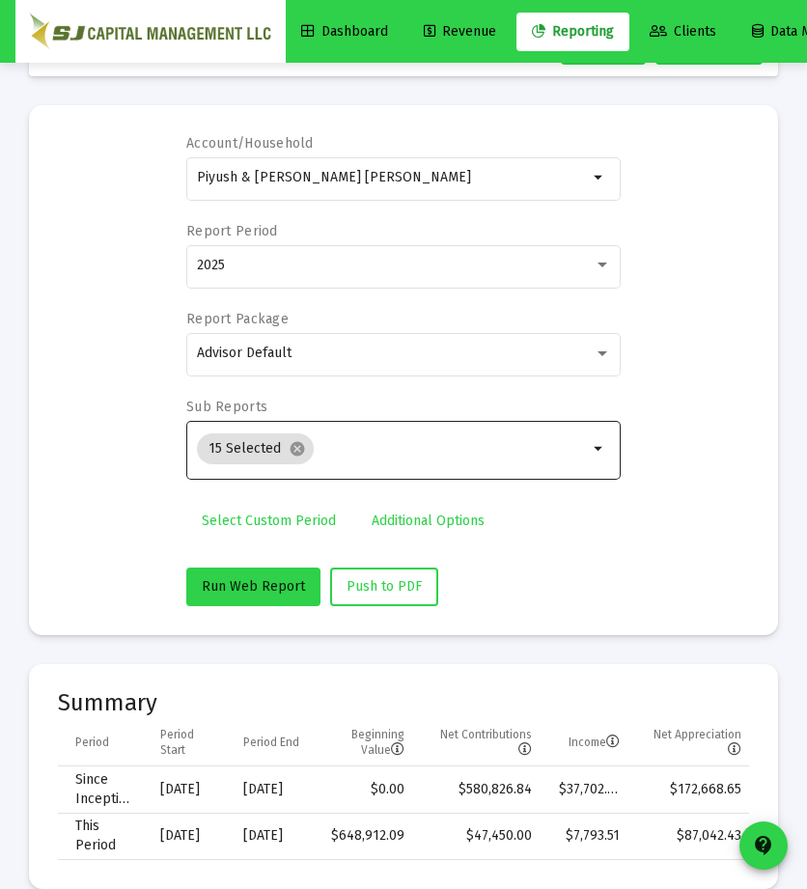
scroll to position [0, 0]
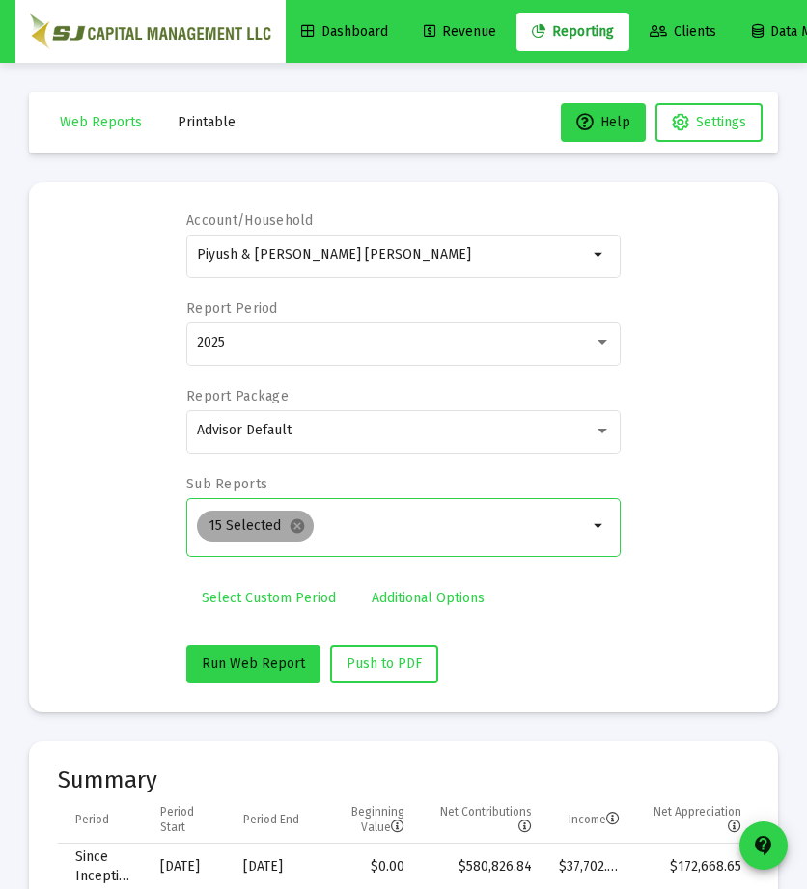
click at [306, 523] on mat-chip "15 Selected cancel" at bounding box center [255, 526] width 117 height 31
click at [291, 525] on mat-icon "cancel" at bounding box center [297, 526] width 17 height 17
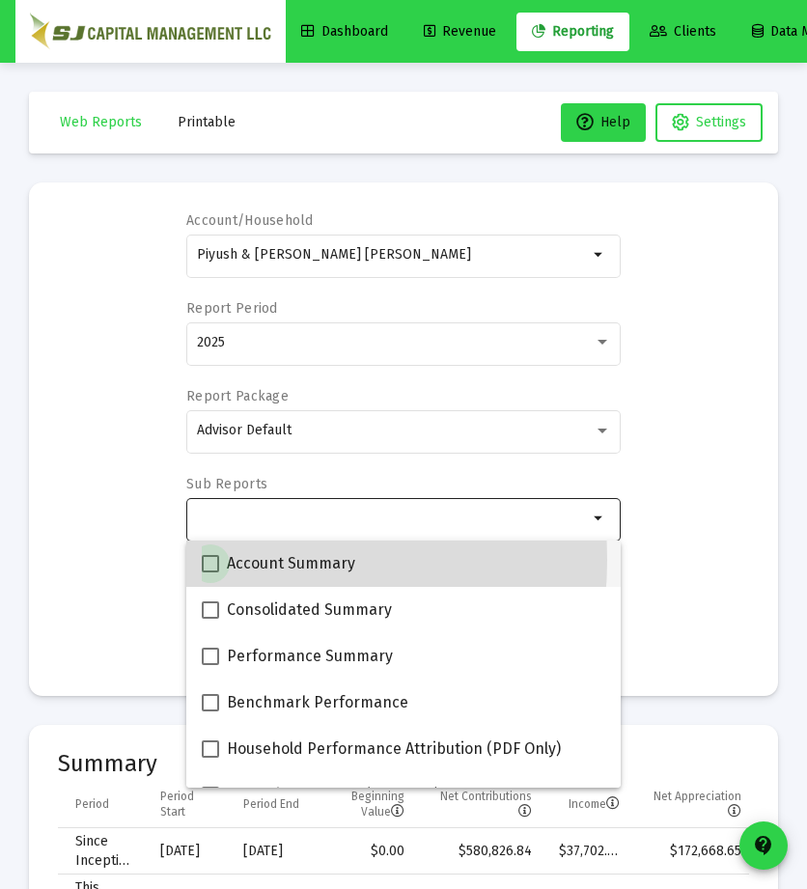
click at [213, 560] on span at bounding box center [210, 563] width 17 height 17
click at [211, 573] on input "Account Summary" at bounding box center [210, 573] width 1 height 1
checkbox input "true"
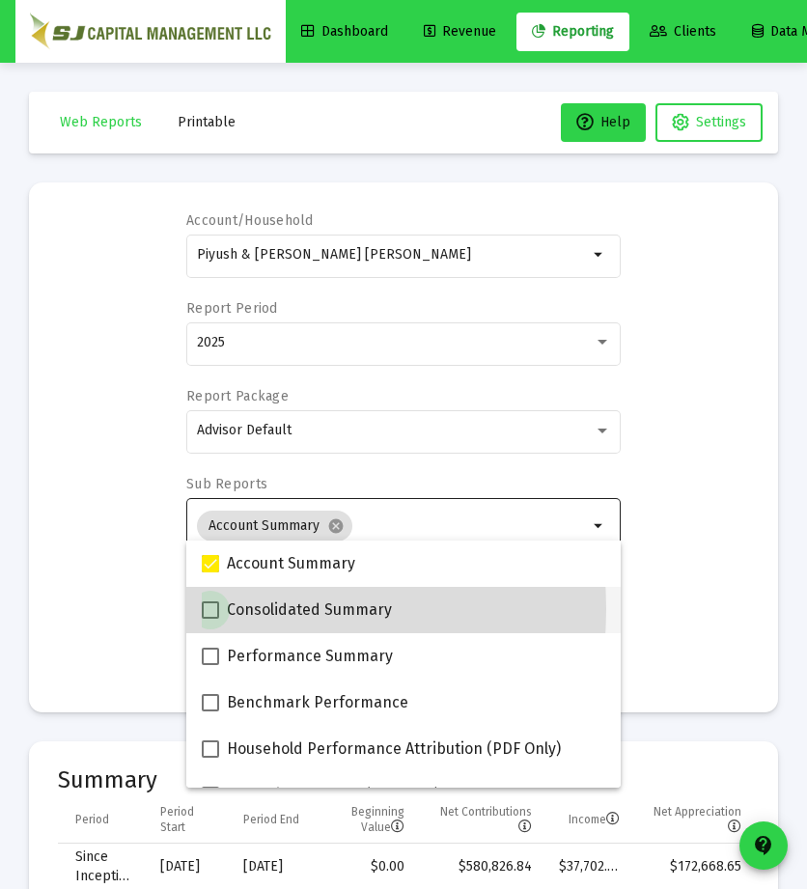
click at [212, 609] on span at bounding box center [210, 610] width 17 height 17
click at [211, 619] on input "Consolidated Summary" at bounding box center [210, 619] width 1 height 1
checkbox input "true"
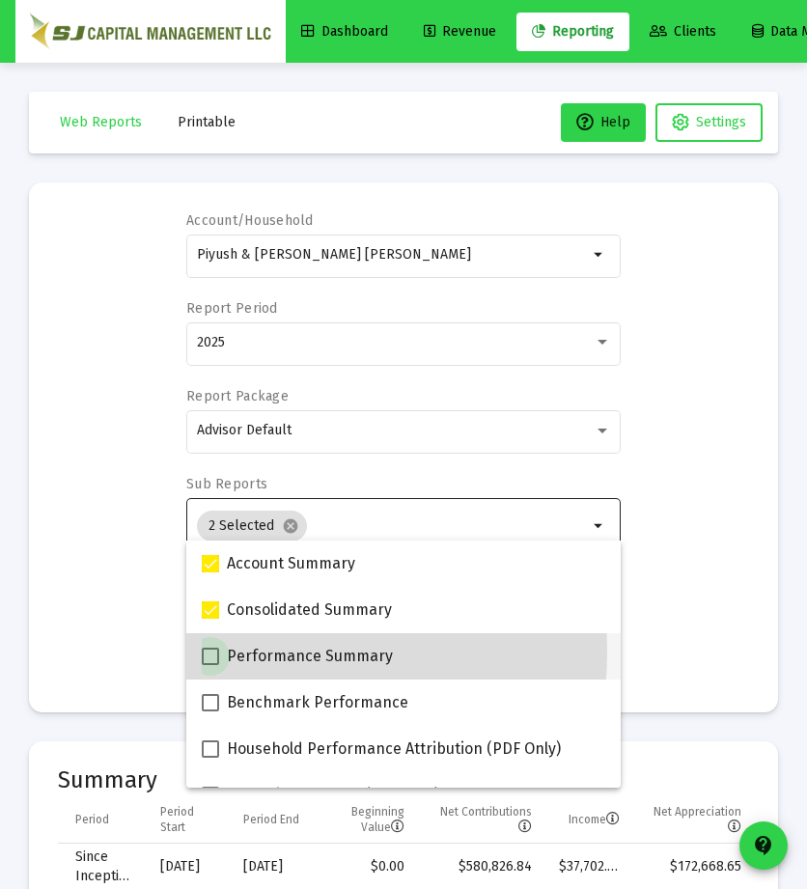
click at [211, 652] on span at bounding box center [210, 656] width 17 height 17
click at [211, 665] on input "Performance Summary" at bounding box center [210, 665] width 1 height 1
checkbox input "true"
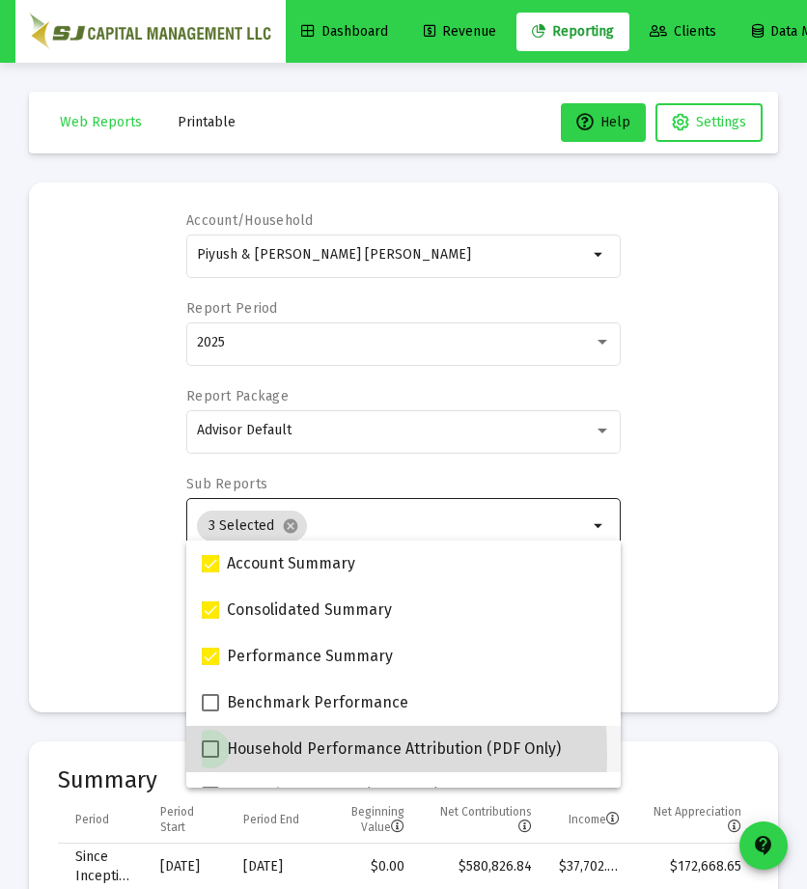
click at [209, 754] on span at bounding box center [210, 749] width 17 height 17
click at [210, 758] on input "Household Performance Attribution (PDF Only)" at bounding box center [210, 758] width 1 height 1
checkbox input "true"
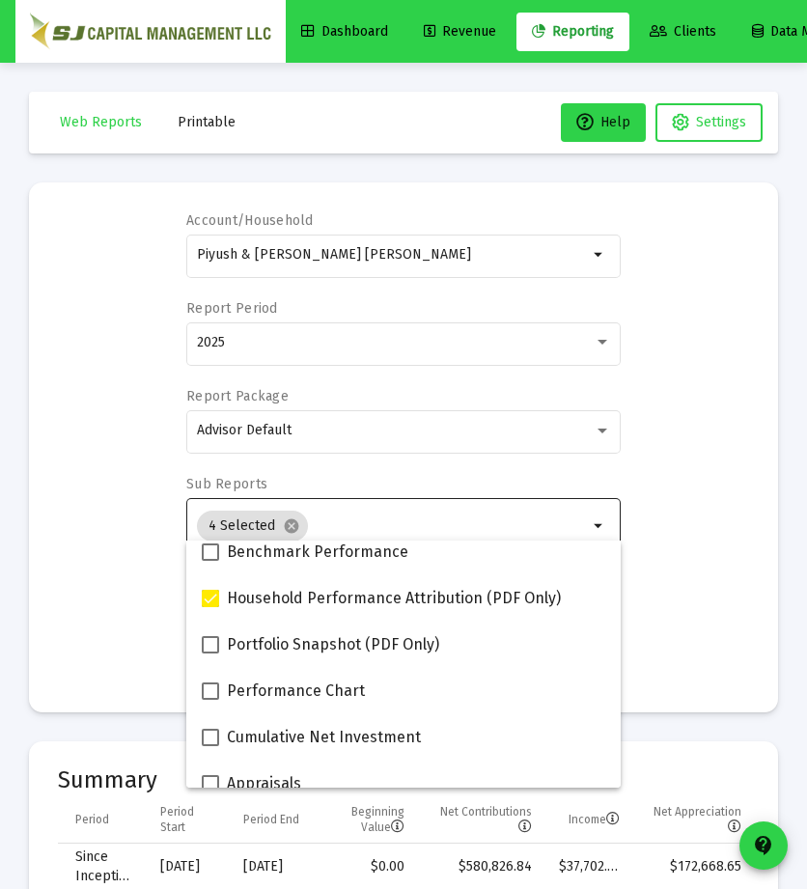
scroll to position [153, 0]
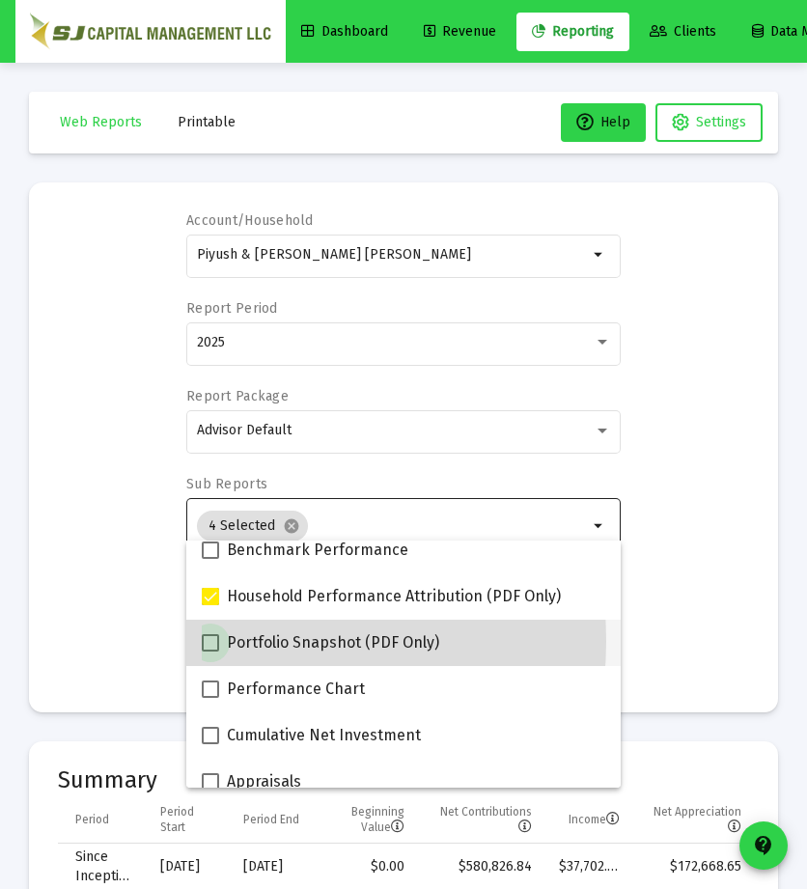
click at [207, 641] on span at bounding box center [210, 642] width 17 height 17
click at [210, 652] on input "Portfolio Snapshot (PDF Only)" at bounding box center [210, 652] width 1 height 1
checkbox input "true"
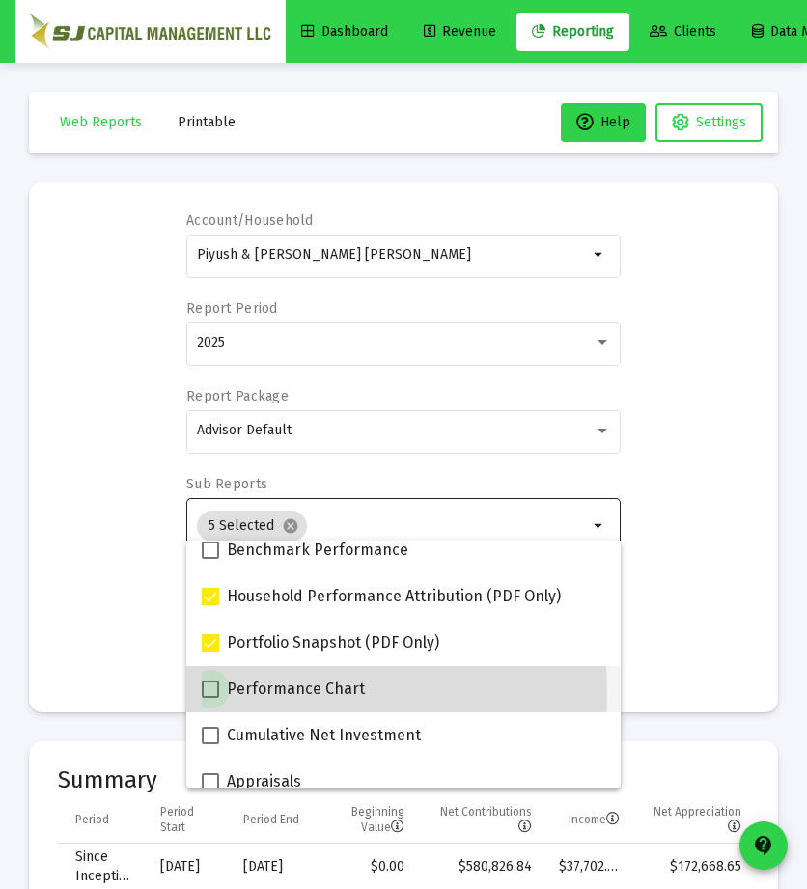
click at [214, 693] on span at bounding box center [210, 689] width 17 height 17
click at [211, 698] on input "Performance Chart" at bounding box center [210, 698] width 1 height 1
checkbox input "true"
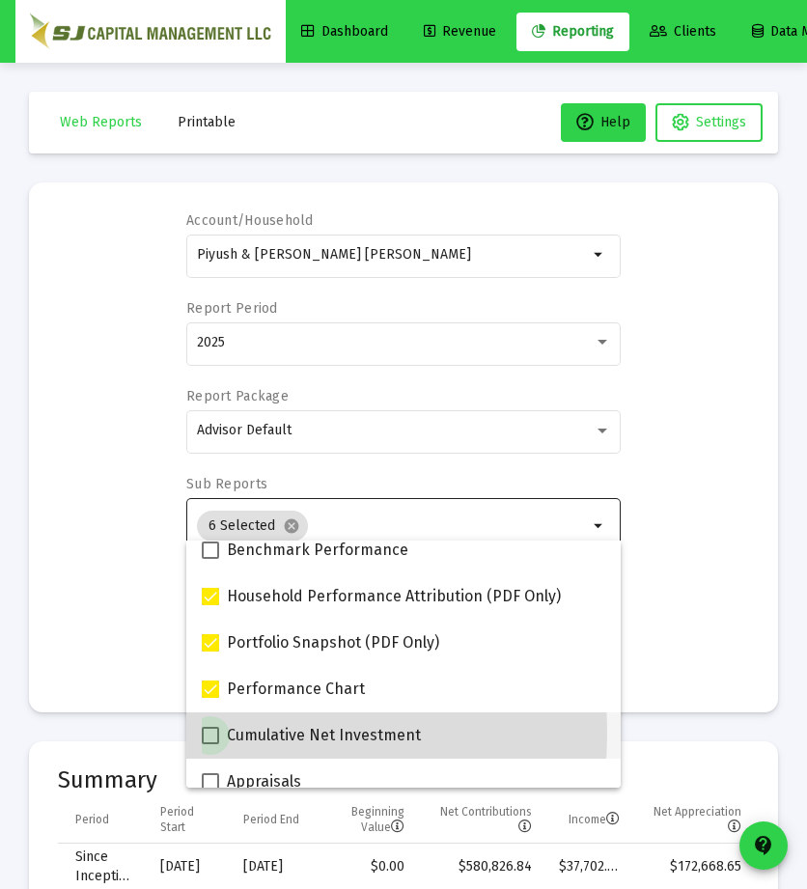
click at [211, 733] on span at bounding box center [210, 735] width 17 height 17
click at [211, 744] on input "Cumulative Net Investment" at bounding box center [210, 744] width 1 height 1
checkbox input "true"
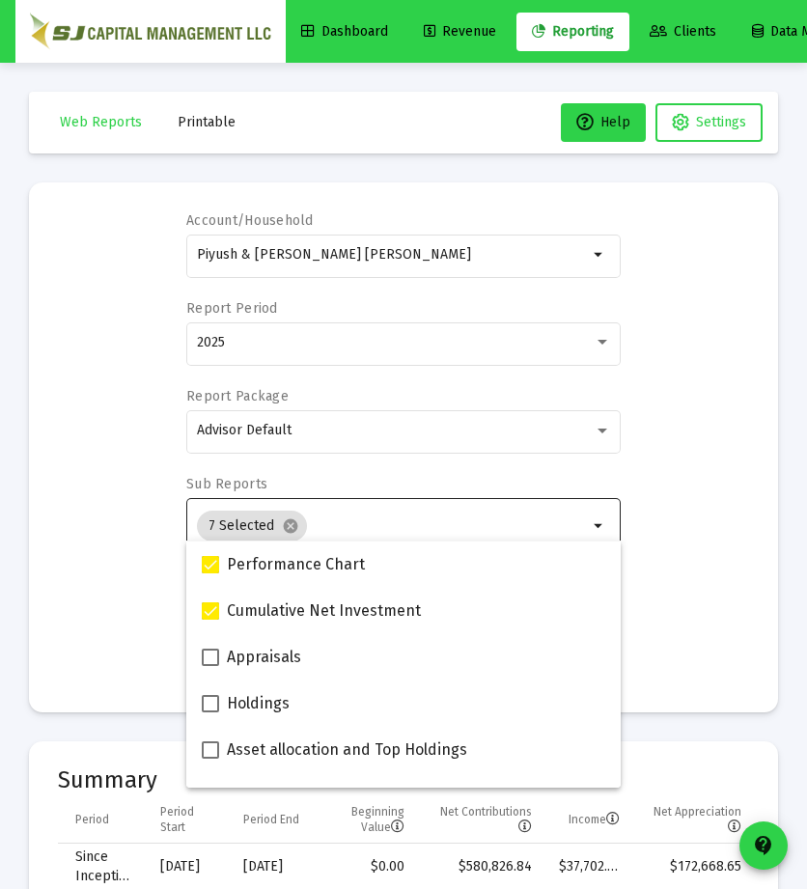
scroll to position [278, 0]
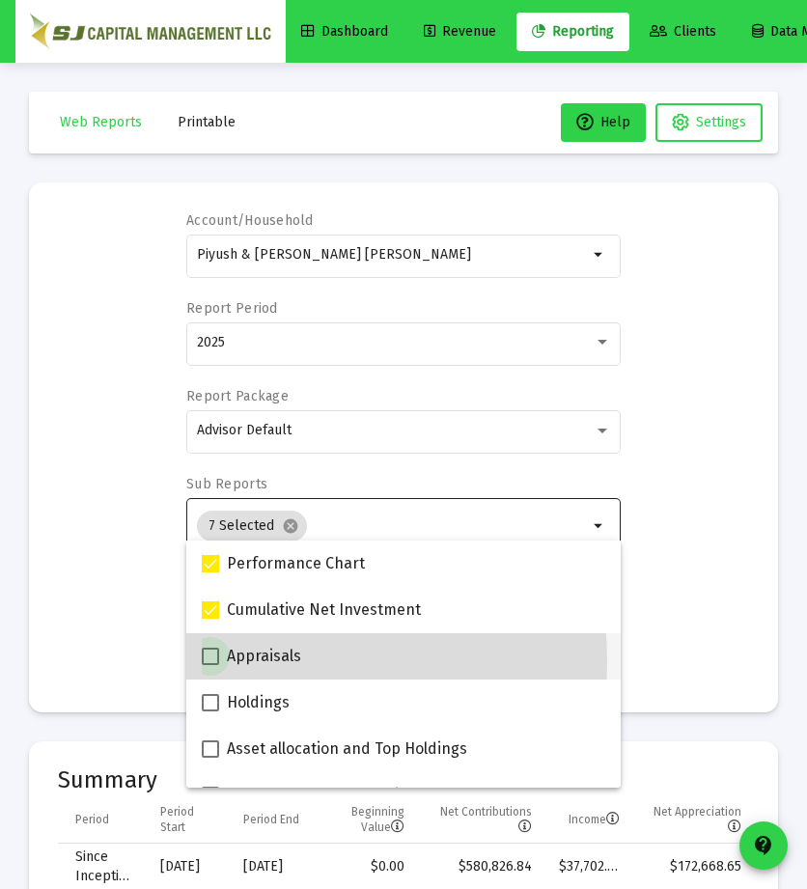
click at [207, 662] on span at bounding box center [210, 656] width 17 height 17
click at [210, 665] on input "Appraisals" at bounding box center [210, 665] width 1 height 1
checkbox input "true"
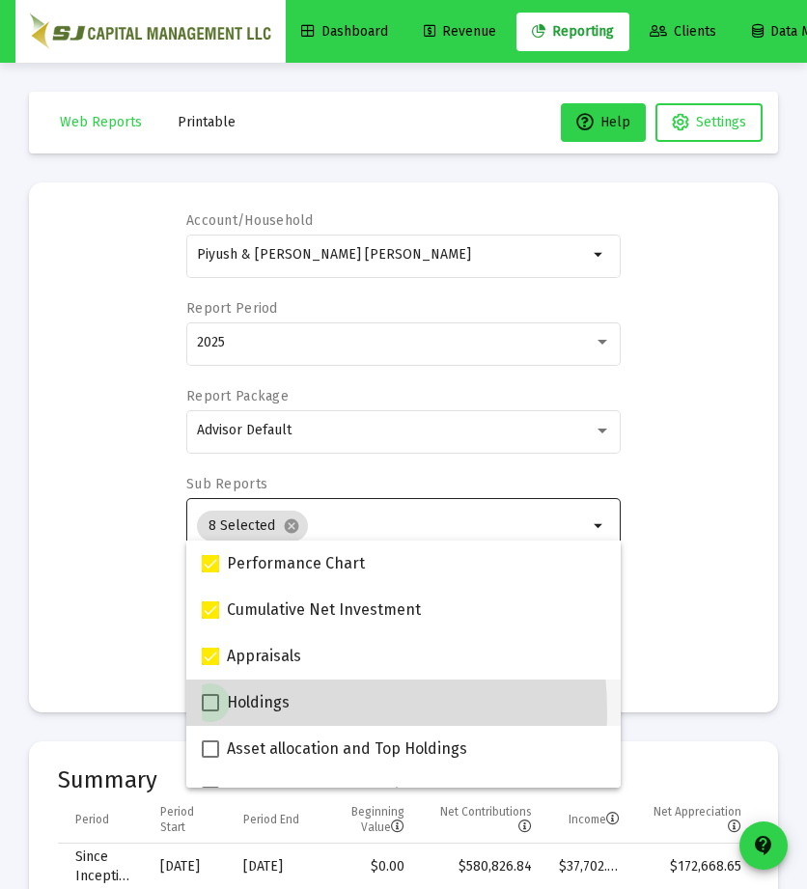
click at [211, 714] on label "Holdings" at bounding box center [246, 702] width 88 height 23
click at [211, 713] on input "Holdings" at bounding box center [210, 712] width 1 height 1
click at [211, 714] on label "Holdings" at bounding box center [246, 702] width 88 height 23
click at [211, 713] on input "Holdings" at bounding box center [210, 712] width 1 height 1
checkbox input "false"
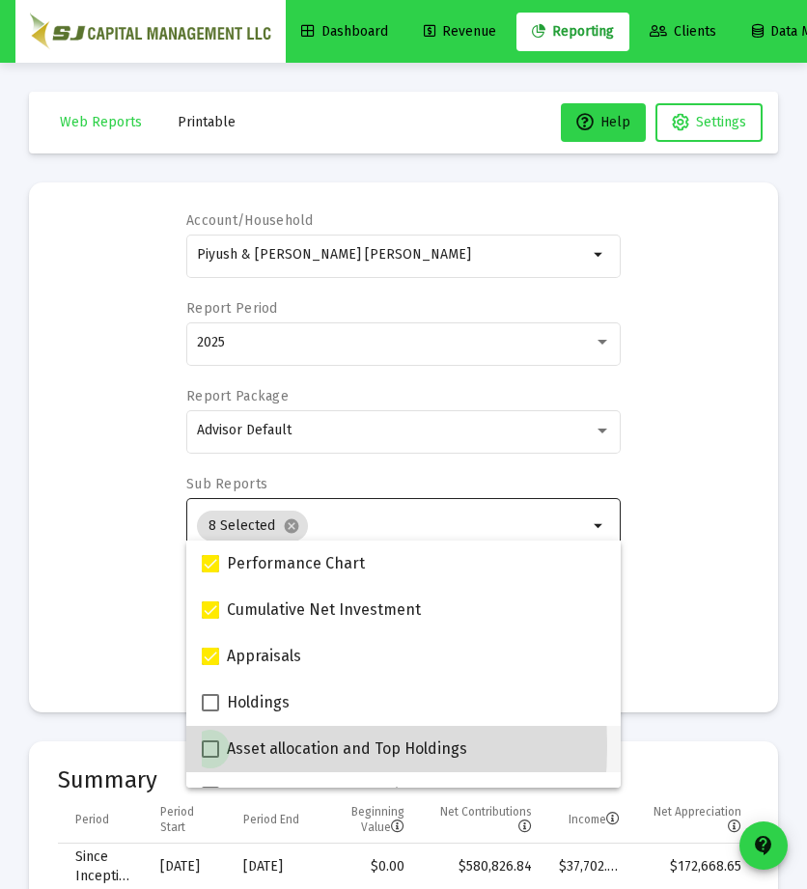
click at [212, 746] on span at bounding box center [210, 749] width 17 height 17
click at [211, 758] on input "Asset allocation and Top Holdings" at bounding box center [210, 758] width 1 height 1
checkbox input "true"
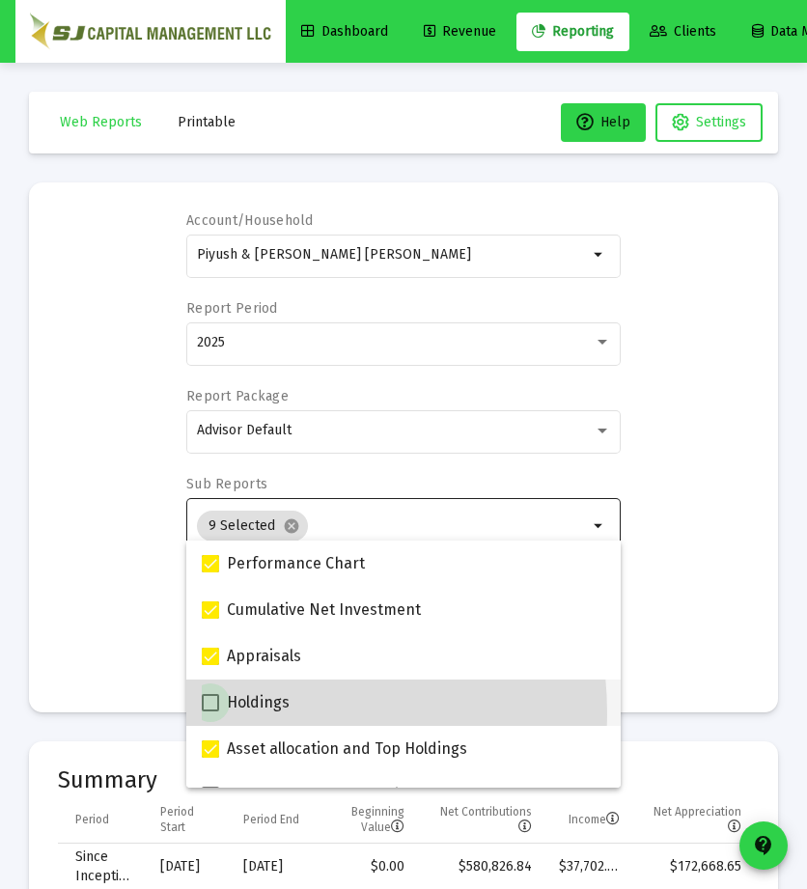
click at [212, 715] on label "Holdings" at bounding box center [246, 702] width 88 height 23
click at [211, 713] on input "Holdings" at bounding box center [210, 712] width 1 height 1
checkbox input "true"
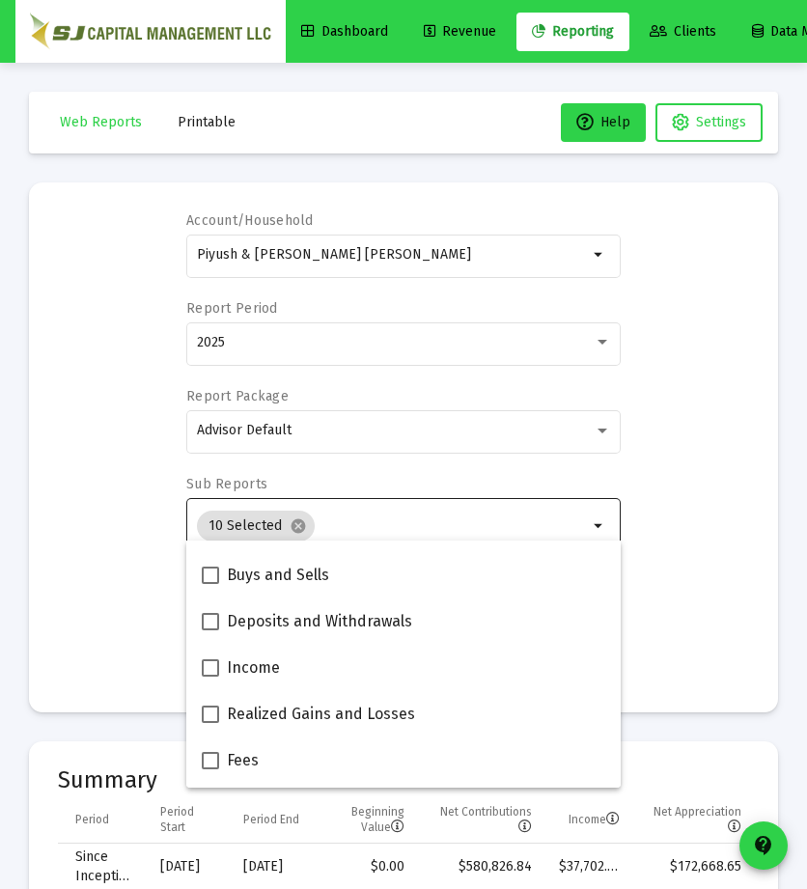
scroll to position [554, 0]
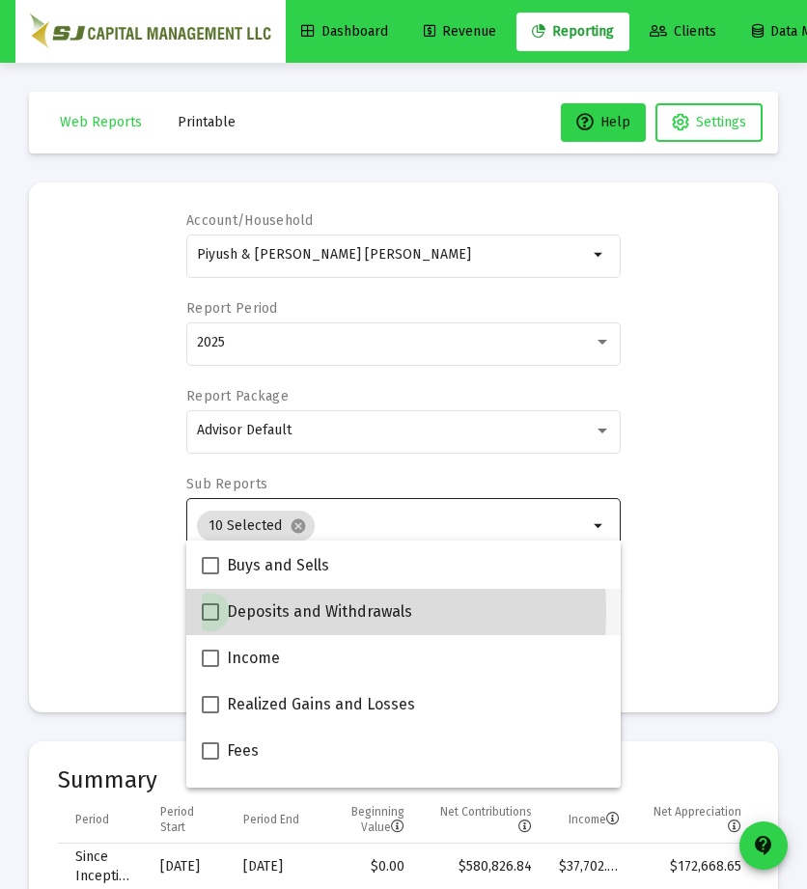
click at [205, 611] on span at bounding box center [210, 612] width 17 height 17
click at [210, 621] on input "Deposits and Withdrawals" at bounding box center [210, 621] width 1 height 1
checkbox input "true"
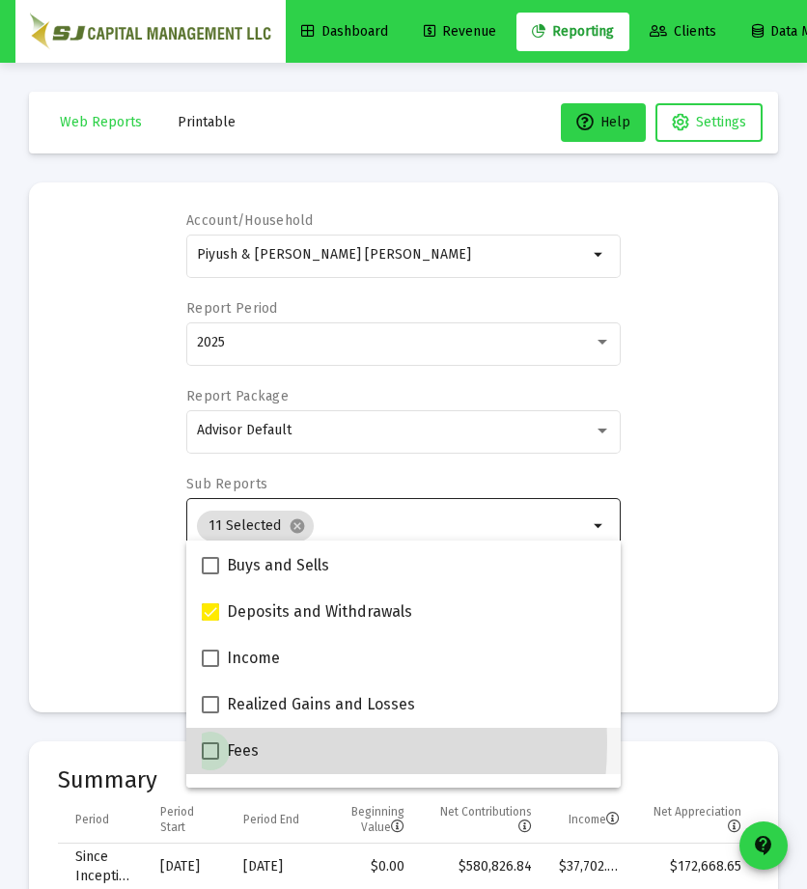
click at [209, 743] on span at bounding box center [210, 751] width 17 height 17
click at [210, 760] on input "Fees" at bounding box center [210, 760] width 1 height 1
checkbox input "true"
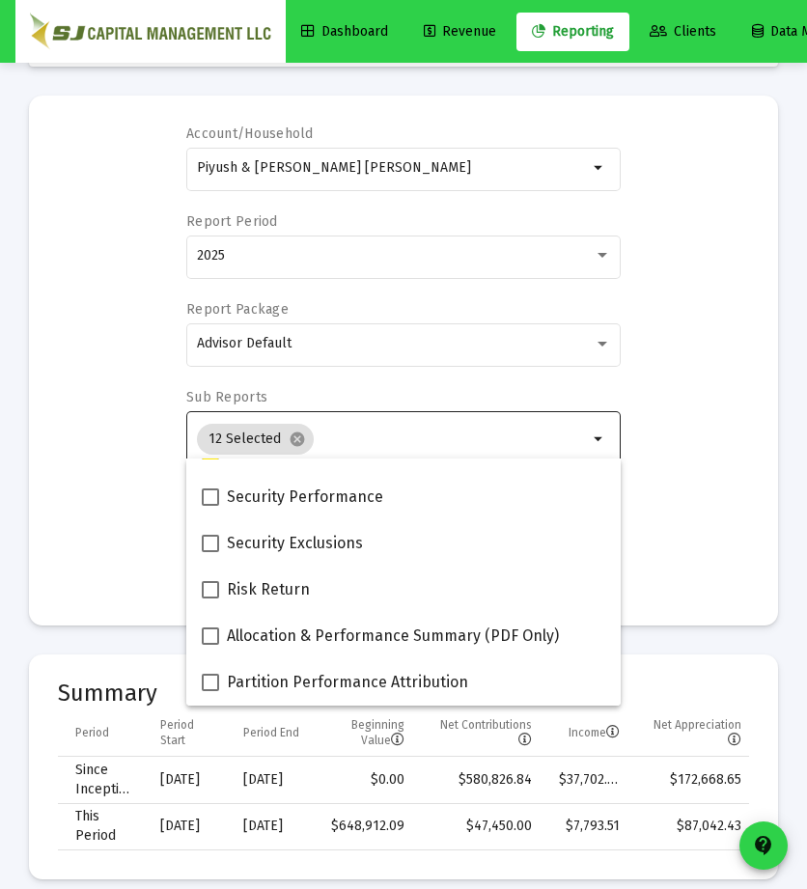
scroll to position [102, 0]
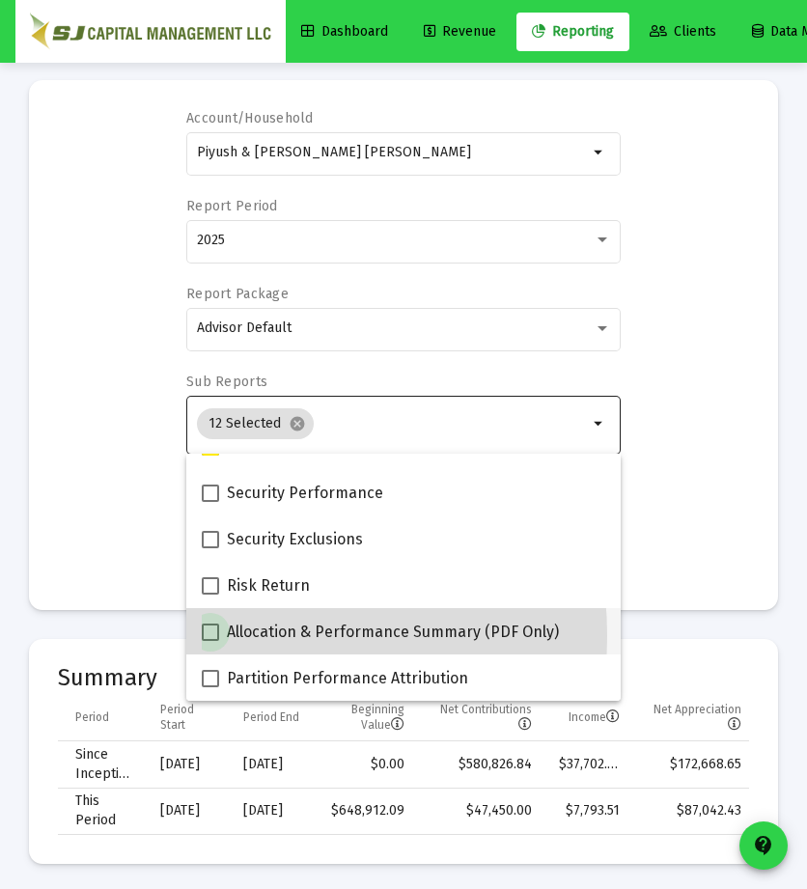
click at [214, 636] on span at bounding box center [210, 632] width 17 height 17
click at [211, 641] on input "Allocation & Performance Summary (PDF Only)" at bounding box center [210, 641] width 1 height 1
checkbox input "true"
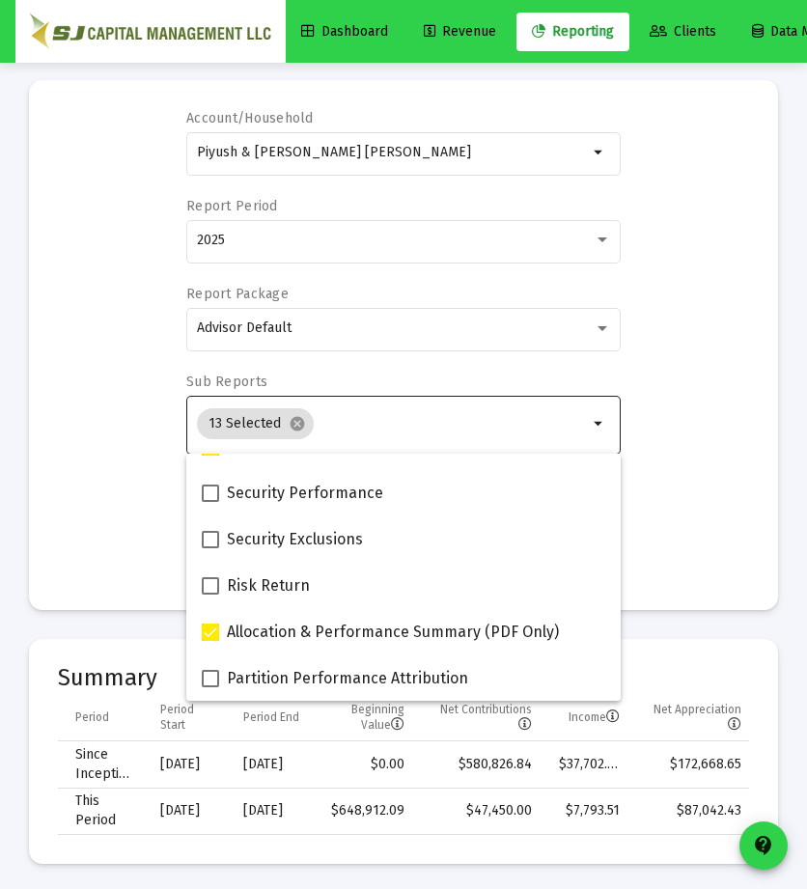
click at [701, 518] on div "Account/Household Piyush & [PERSON_NAME] [PERSON_NAME] Household arrow_drop_dow…" at bounding box center [403, 345] width 691 height 472
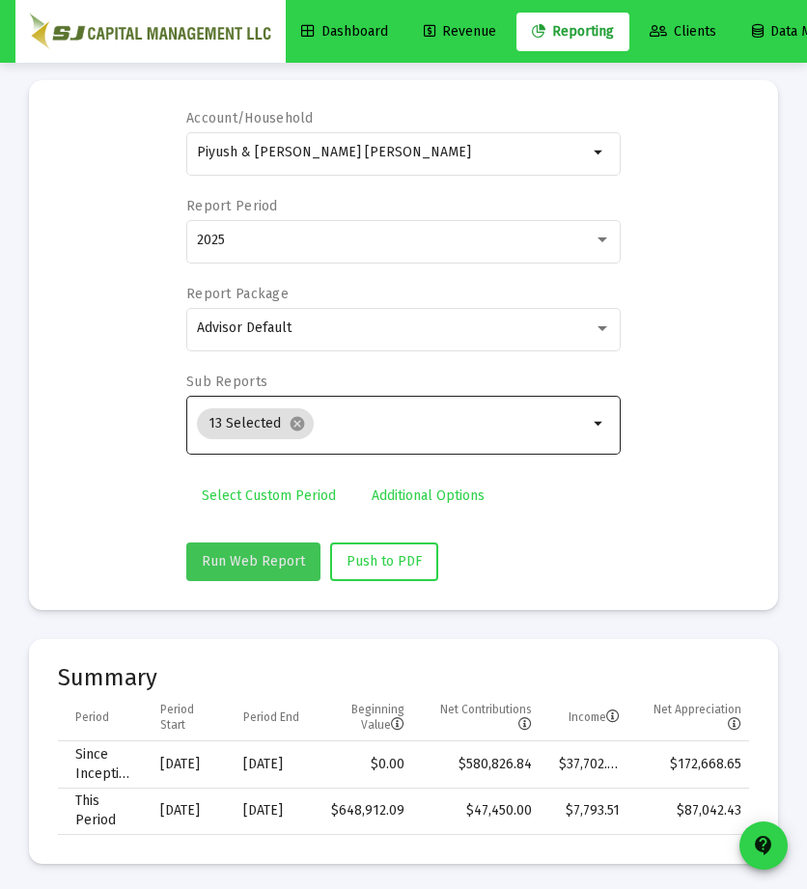
click at [268, 569] on button "Run Web Report" at bounding box center [253, 562] width 134 height 39
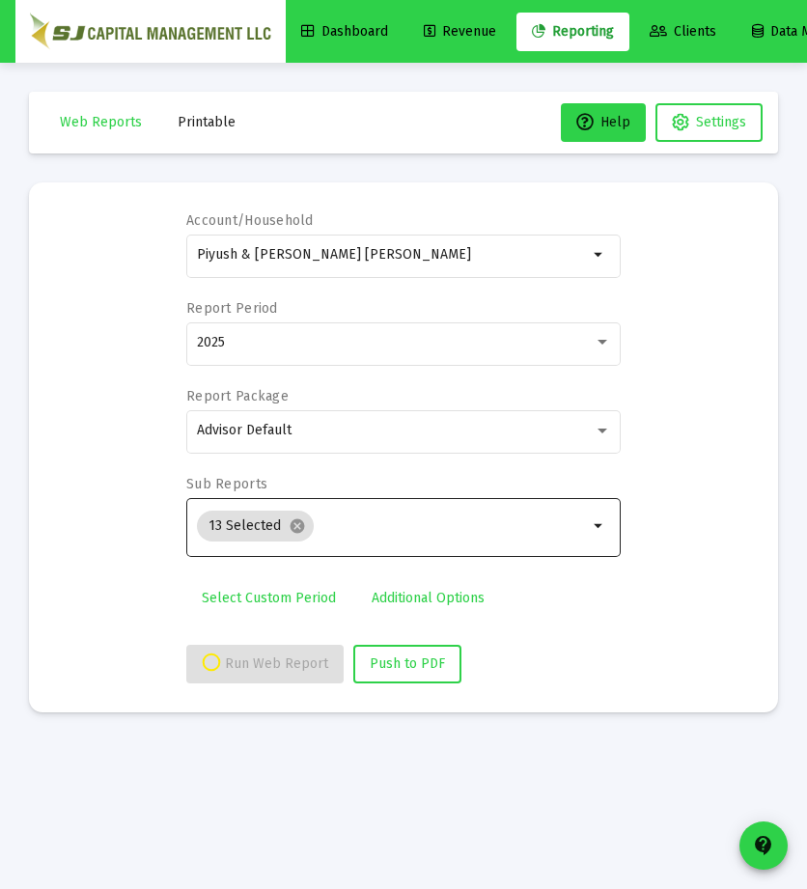
scroll to position [0, 0]
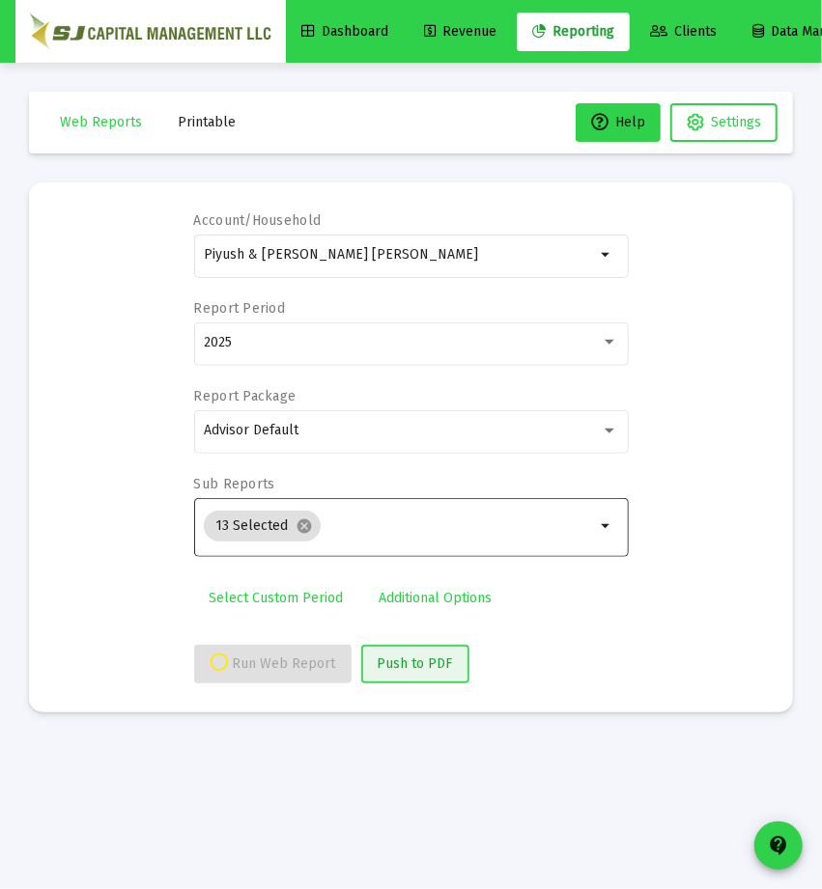
click at [401, 661] on span "Push to PDF" at bounding box center [415, 664] width 75 height 16
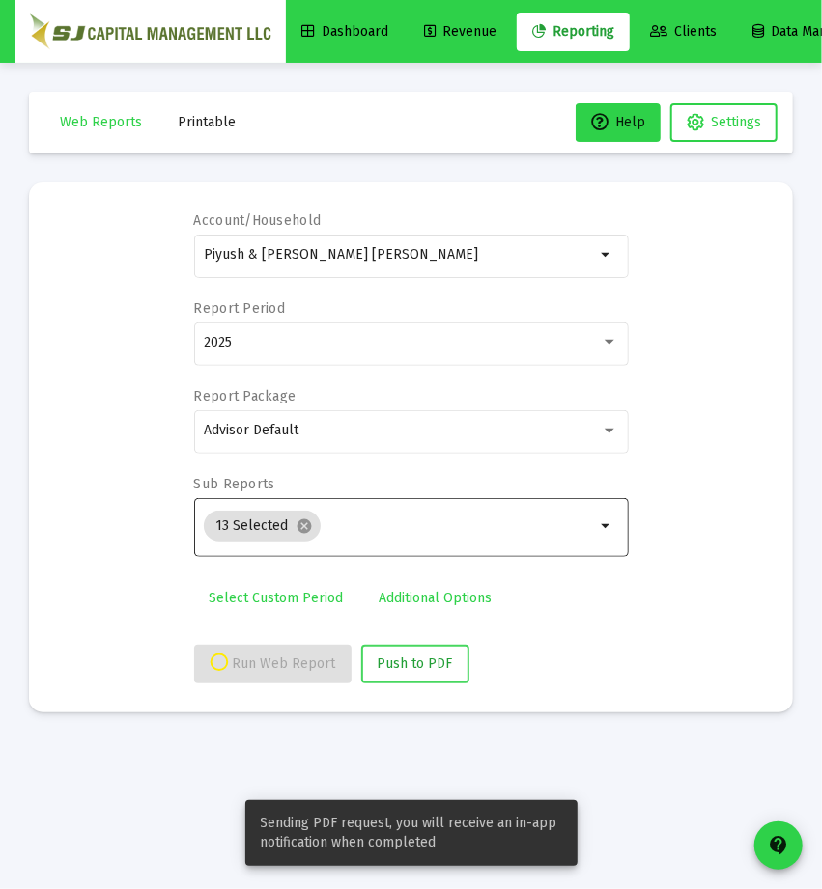
select select "View all"
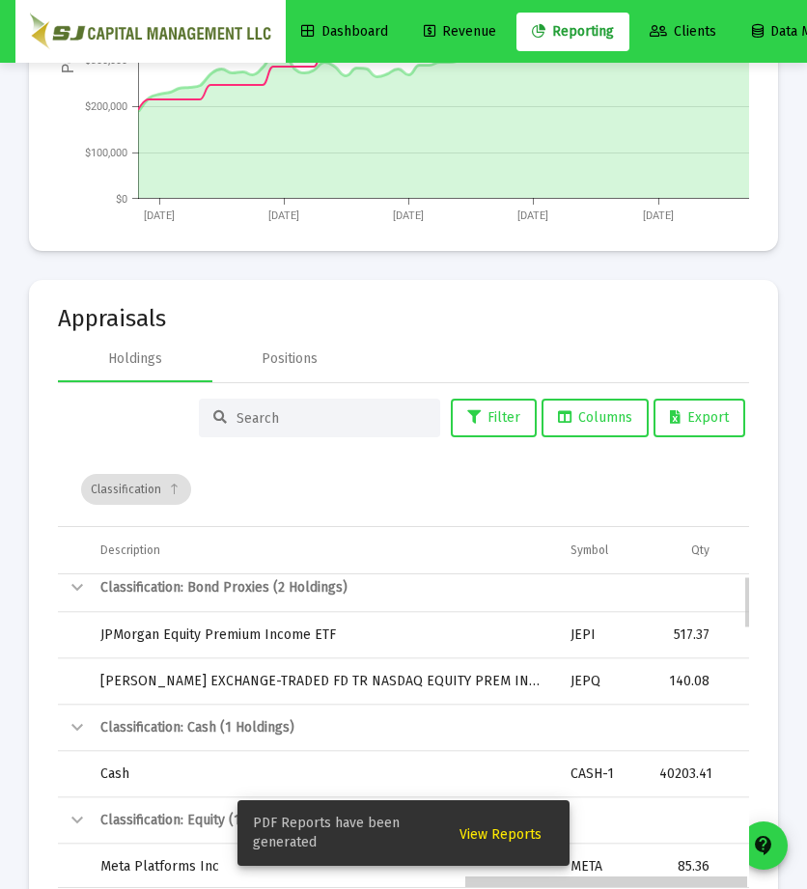
scroll to position [0, 981]
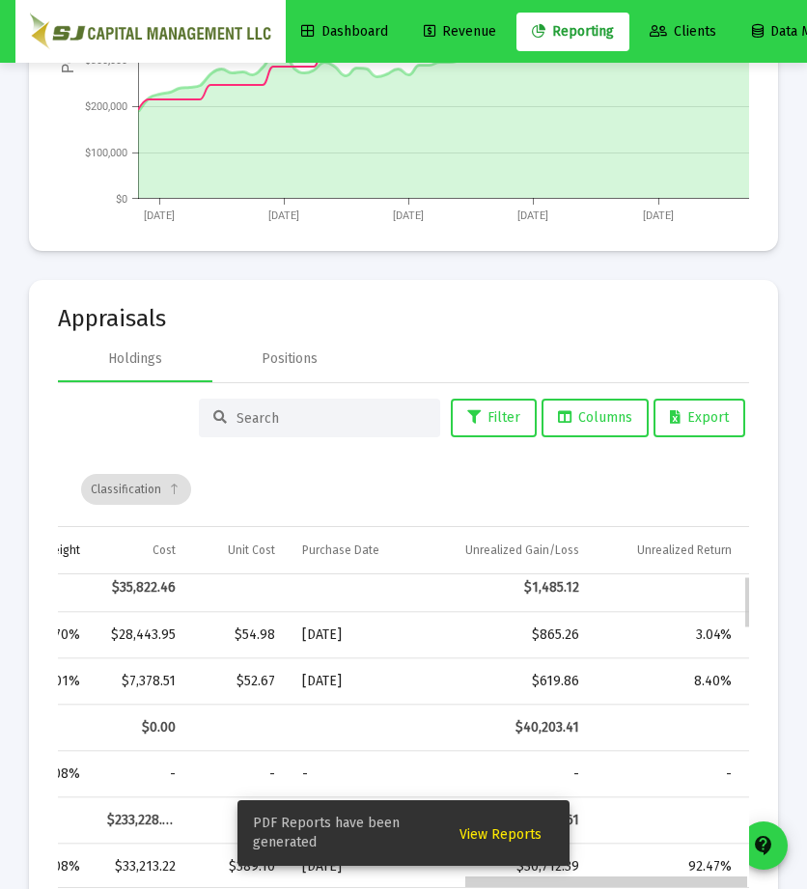
click at [682, 875] on div "Data grid" at bounding box center [403, 881] width 691 height 13
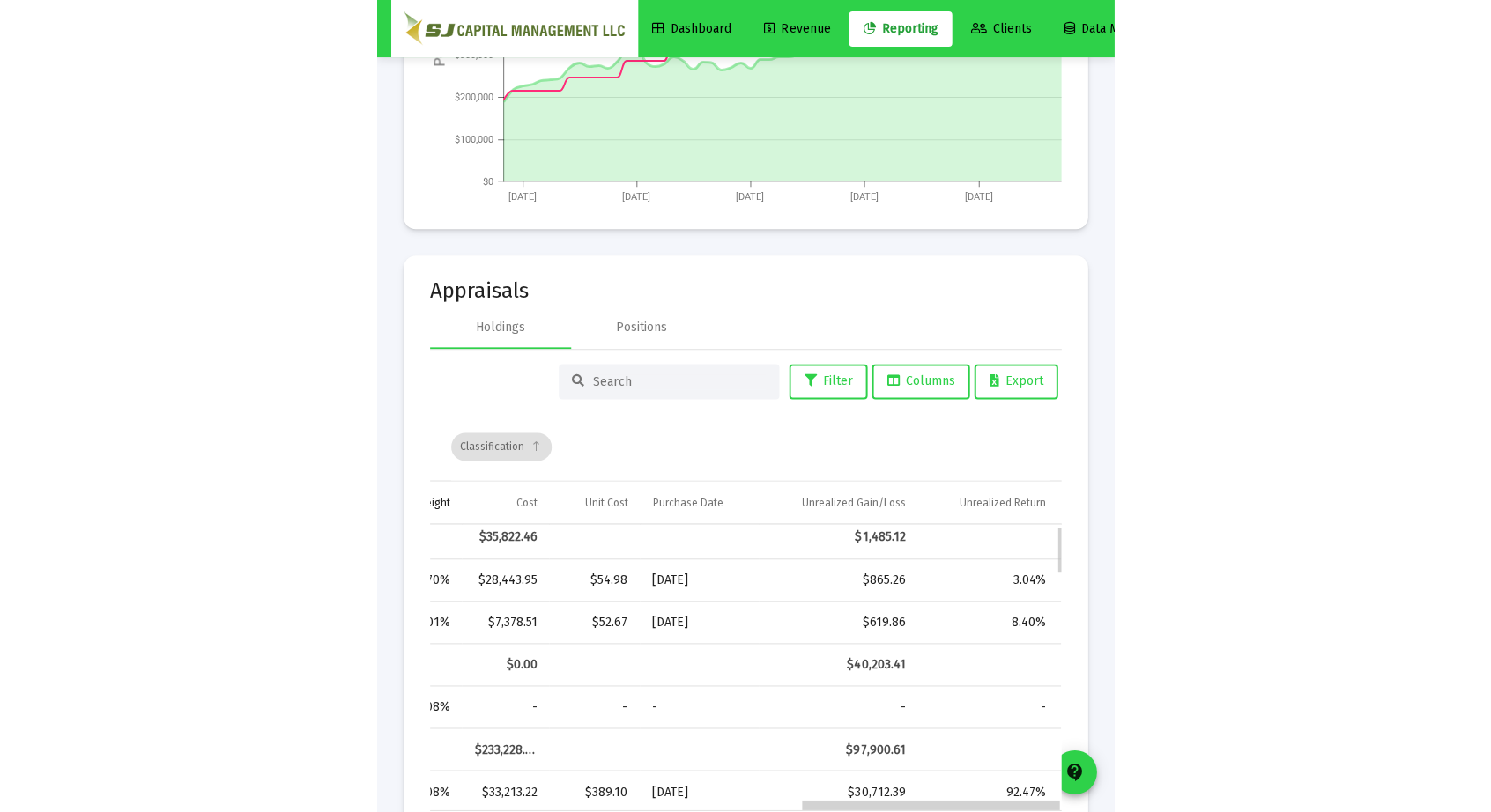
scroll to position [8, 895]
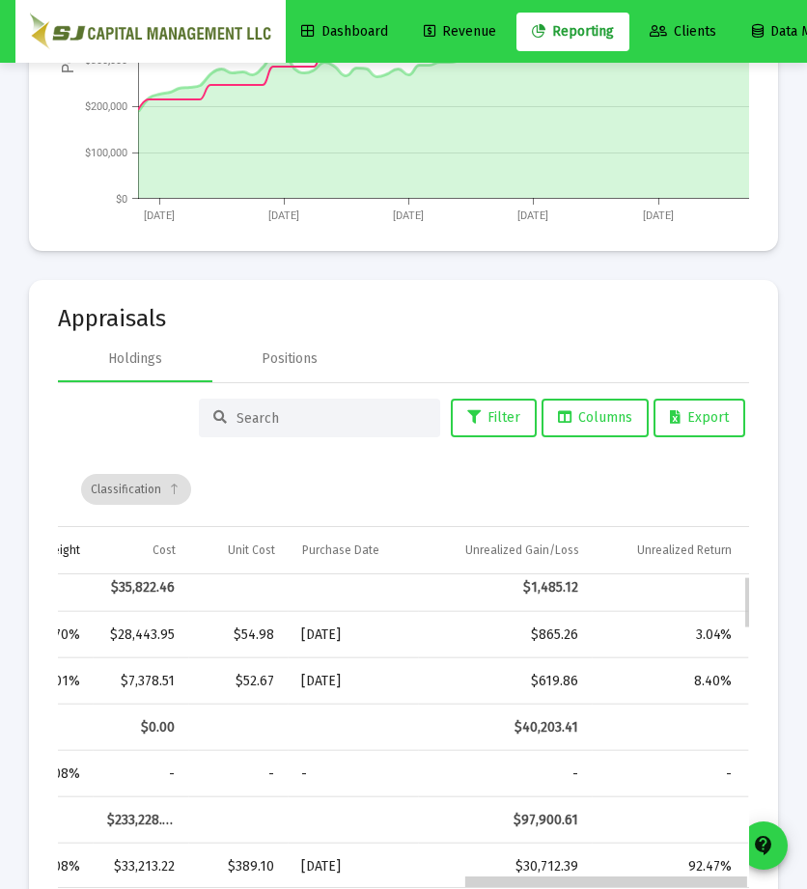
click at [682, 877] on div "Data grid" at bounding box center [606, 882] width 282 height 11
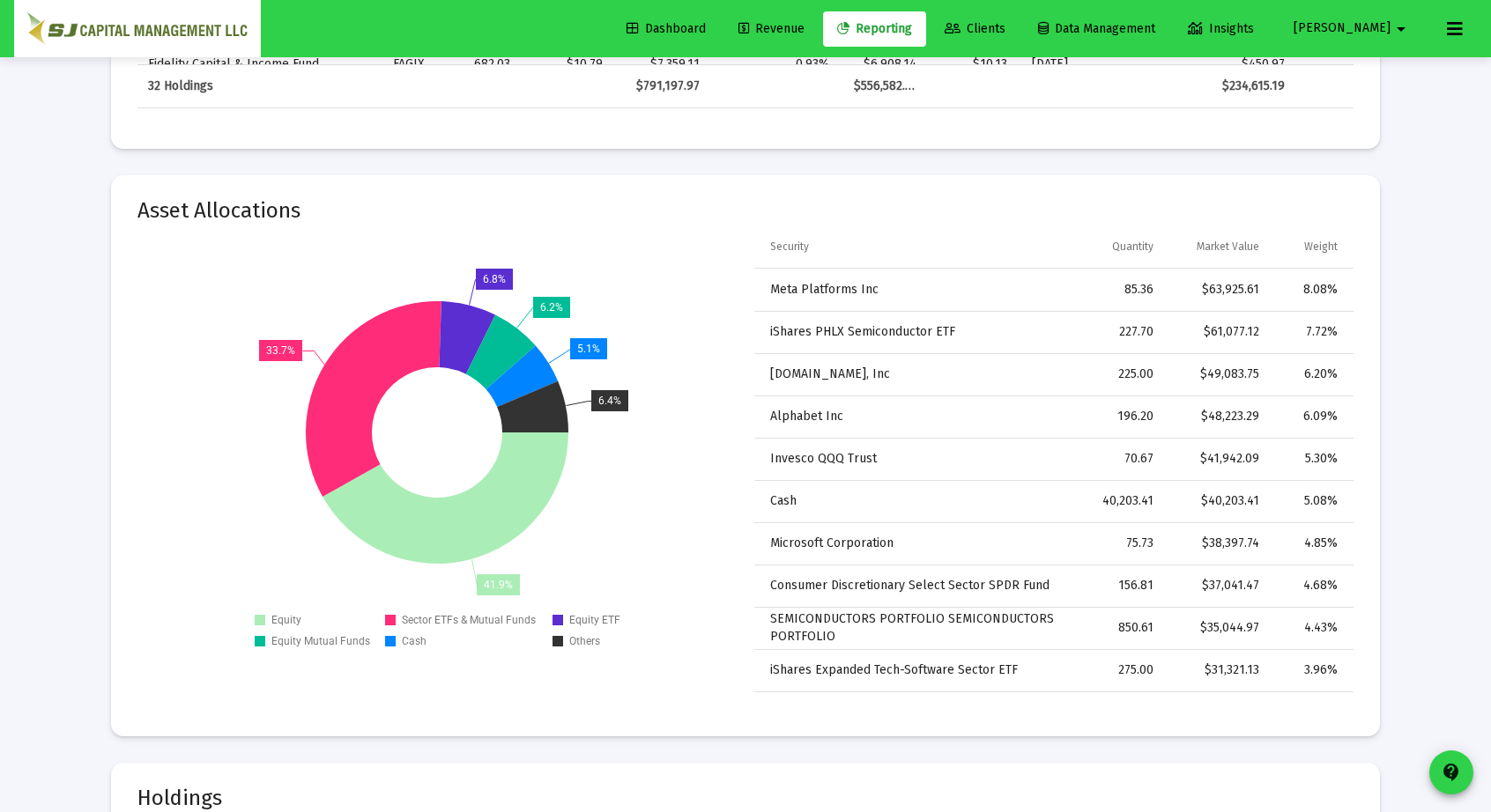
scroll to position [3856, 0]
